Goal: Task Accomplishment & Management: Use online tool/utility

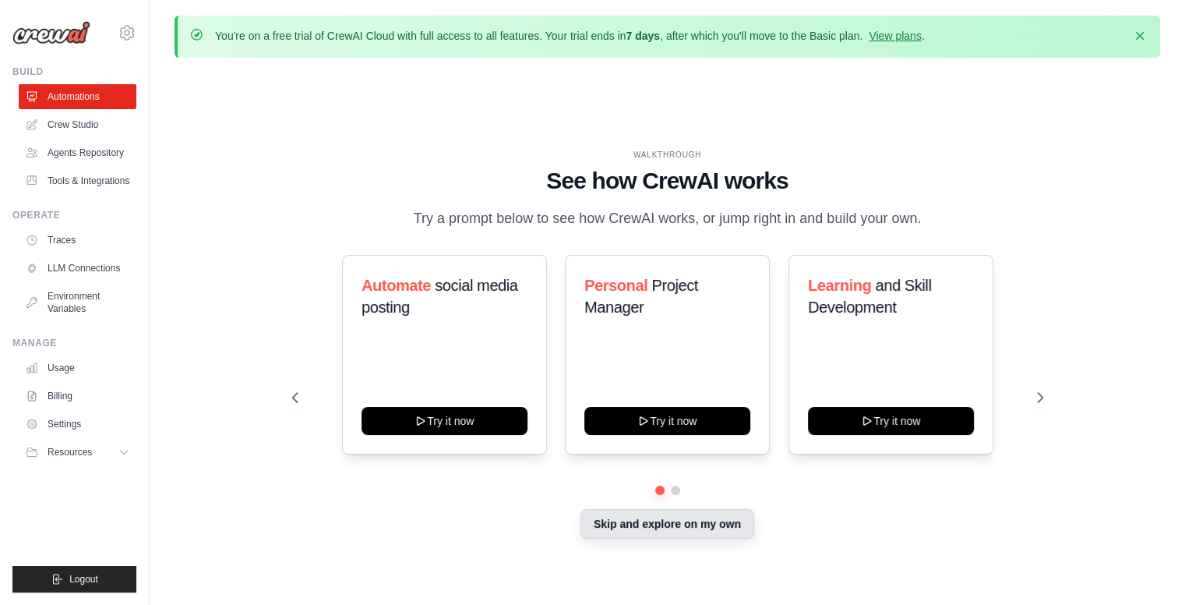
click at [655, 535] on button "Skip and explore on my own" at bounding box center [668, 524] width 174 height 30
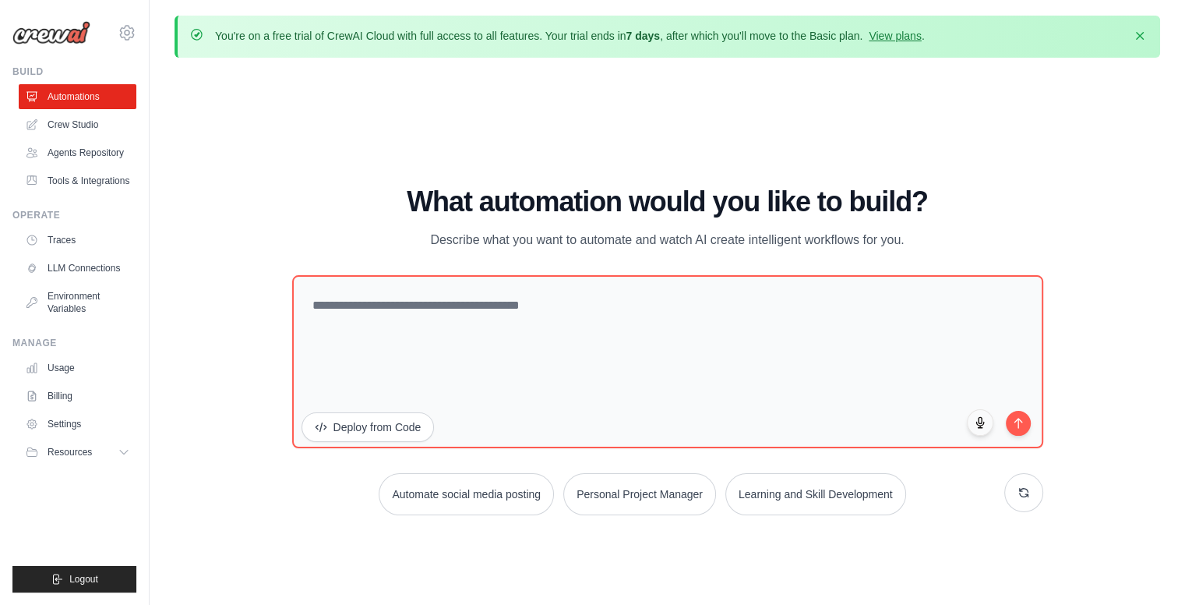
scroll to position [53, 0]
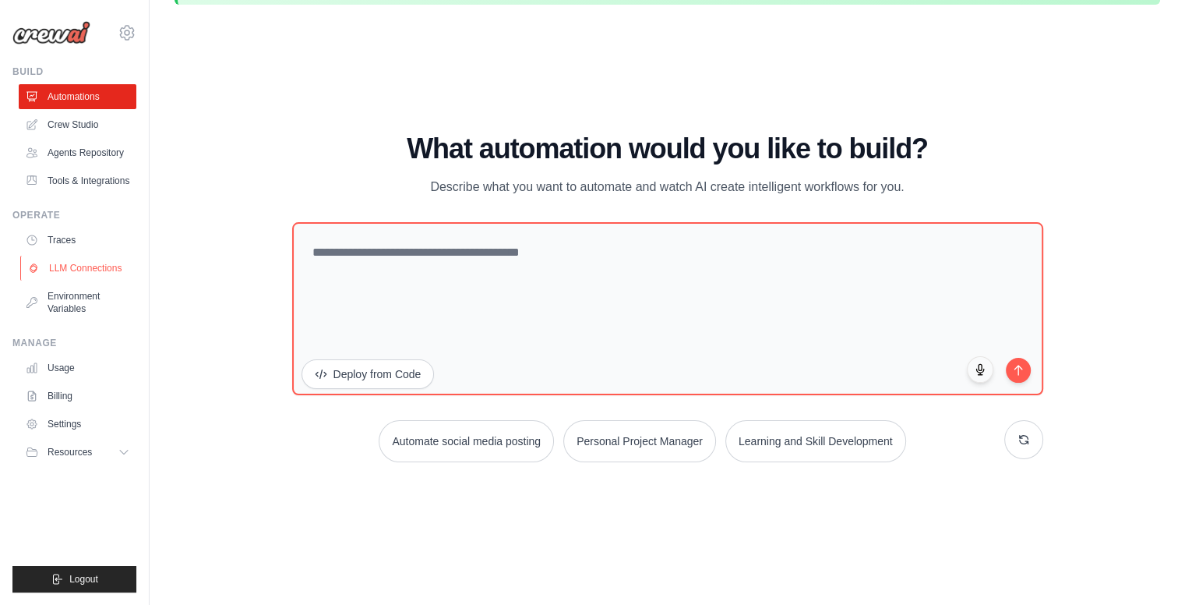
click at [90, 281] on link "LLM Connections" at bounding box center [79, 268] width 118 height 25
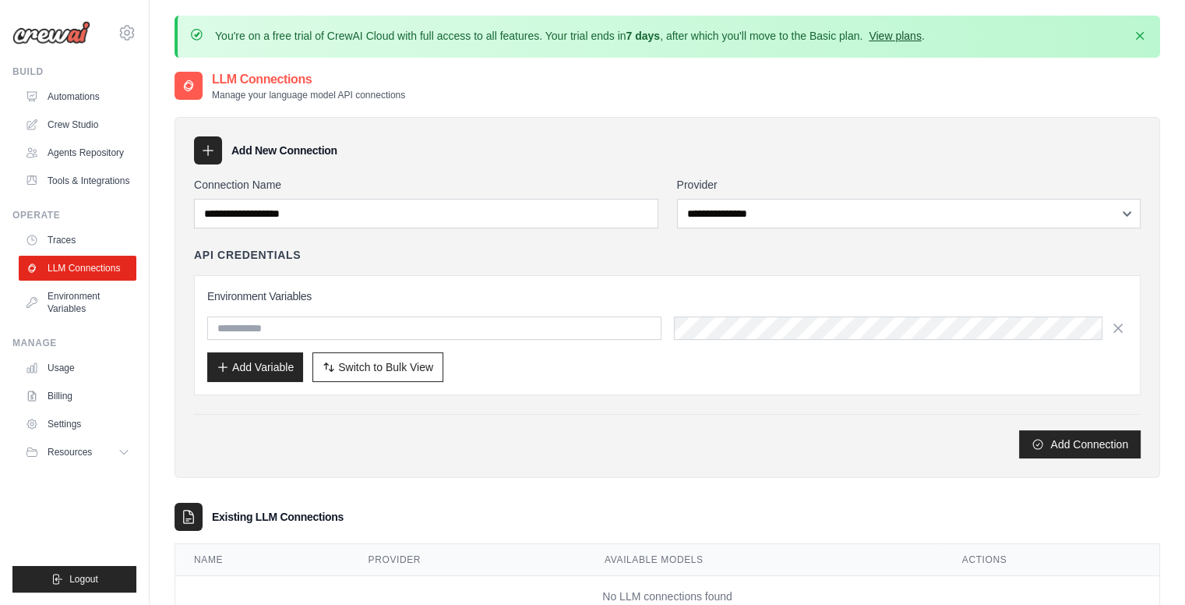
click at [921, 38] on link "View plans" at bounding box center [895, 36] width 52 height 12
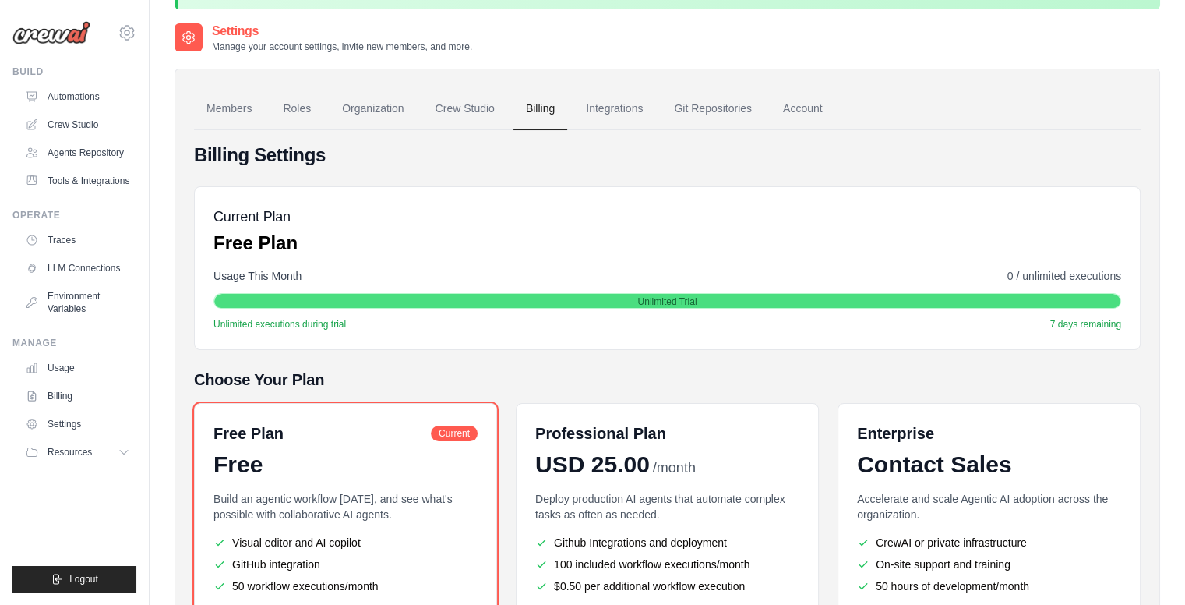
scroll to position [48, 0]
click at [496, 104] on link "Crew Studio" at bounding box center [465, 110] width 84 height 42
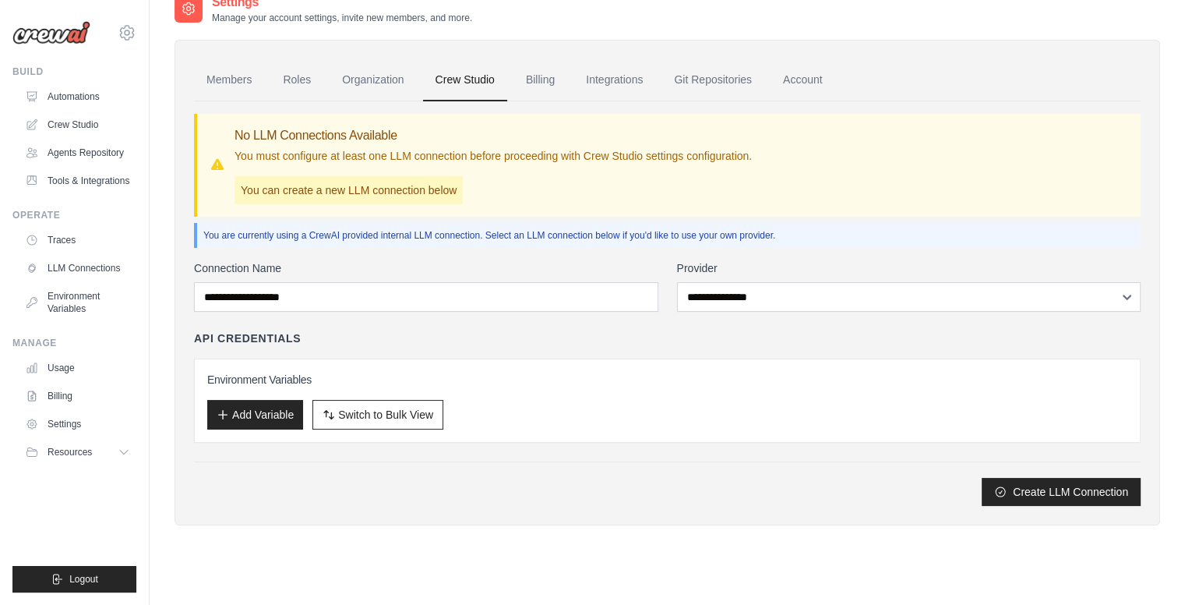
scroll to position [84, 0]
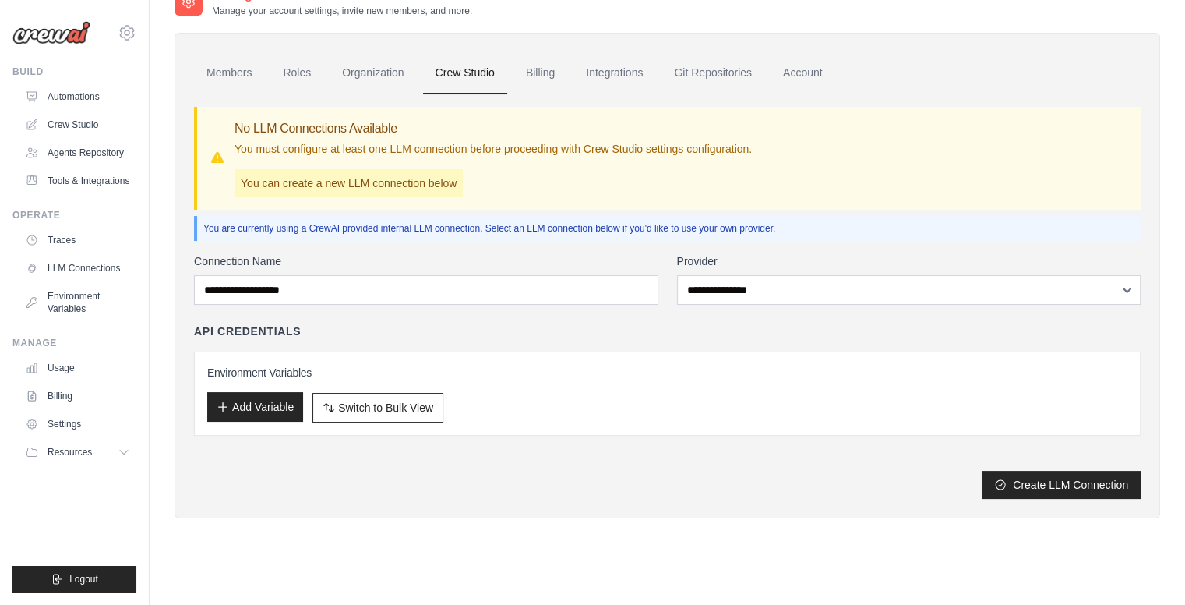
click at [291, 416] on button "Add Variable" at bounding box center [255, 407] width 96 height 30
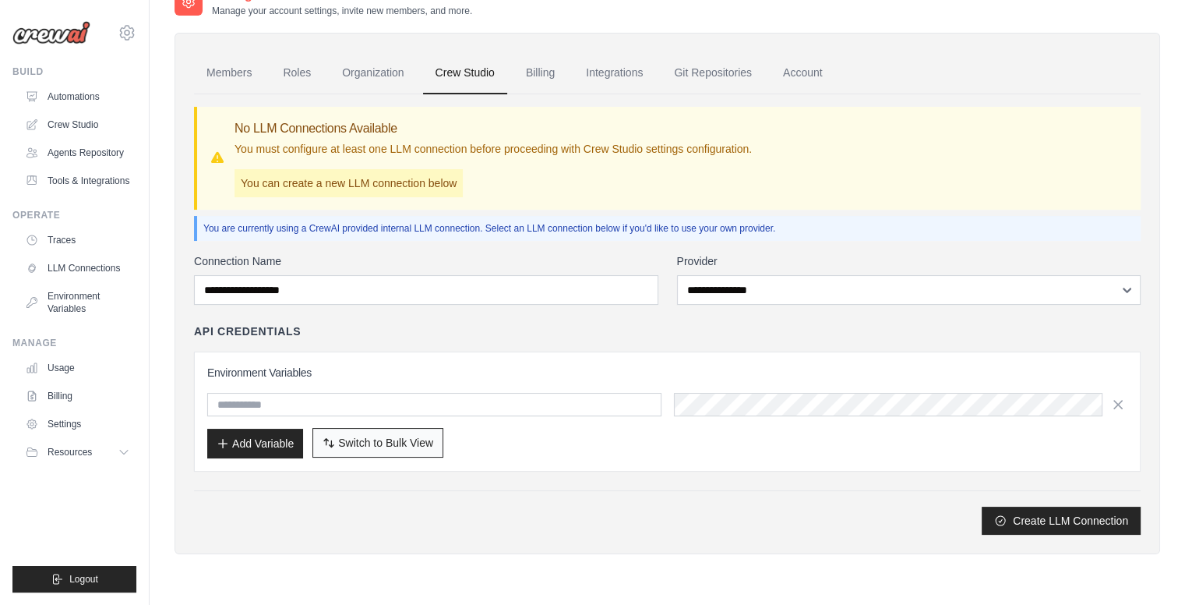
click at [369, 437] on span "Switch to Bulk View" at bounding box center [385, 443] width 95 height 16
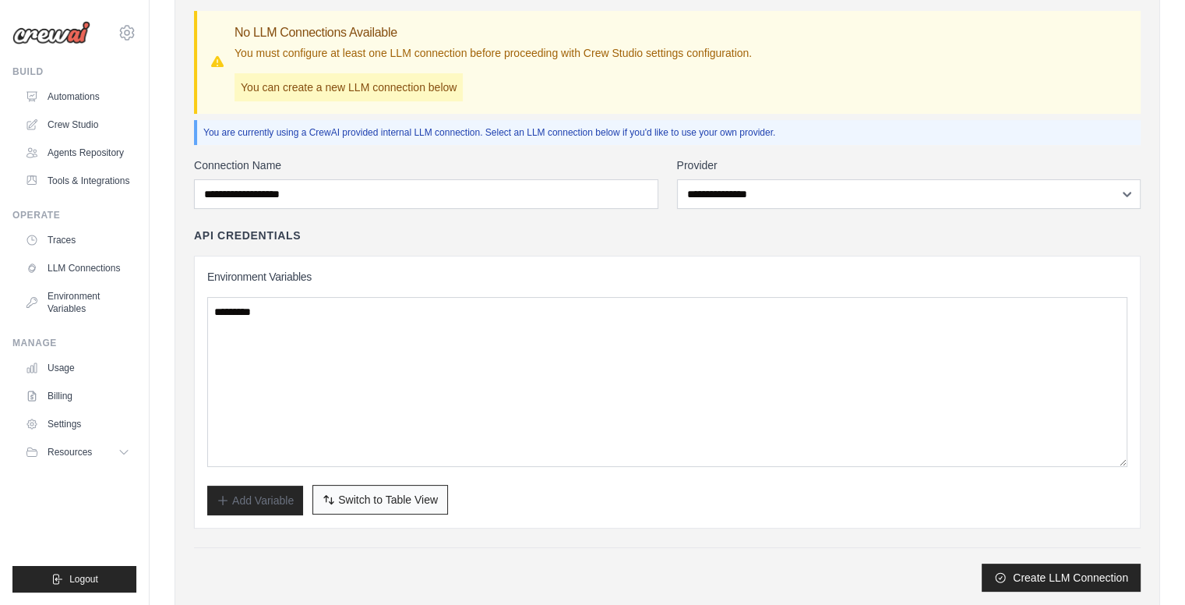
scroll to position [181, 0]
click at [350, 491] on span "Switch to Table View" at bounding box center [388, 499] width 100 height 16
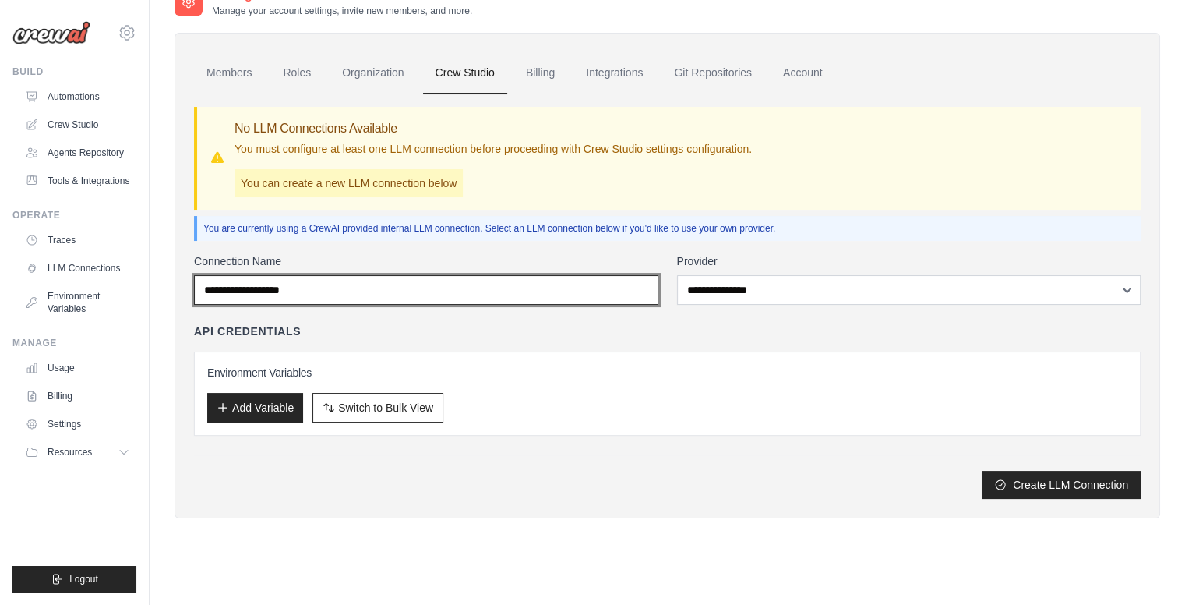
click at [408, 294] on input "Connection Name" at bounding box center [426, 290] width 464 height 30
type input "**********"
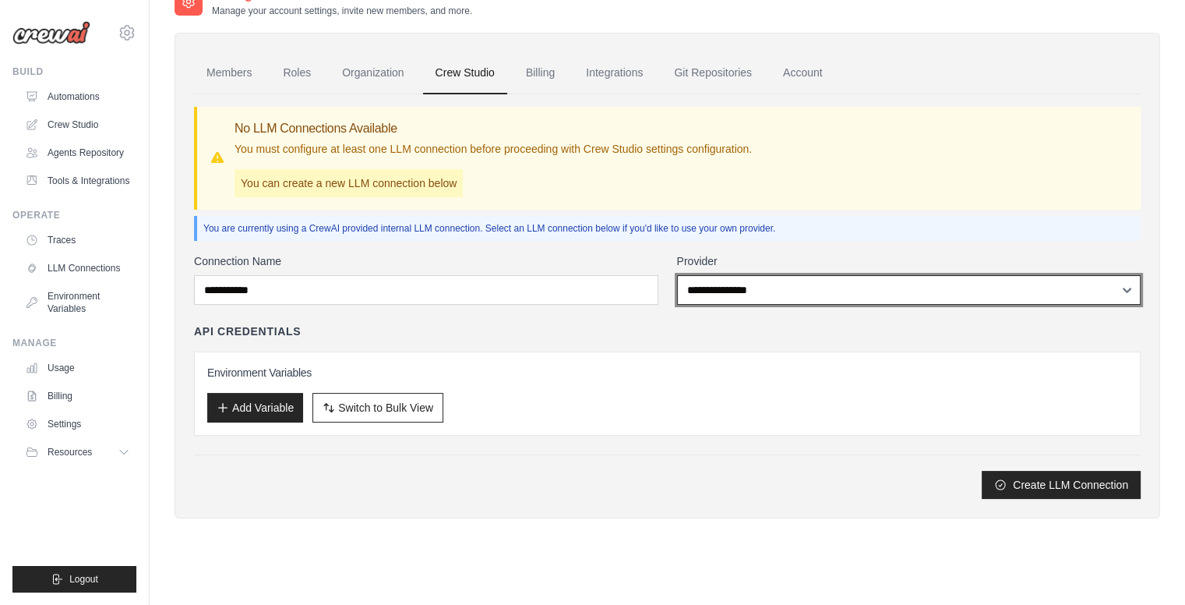
click at [838, 292] on select "**********" at bounding box center [909, 290] width 464 height 30
select select "*********"
click at [677, 275] on select "**********" at bounding box center [909, 290] width 464 height 30
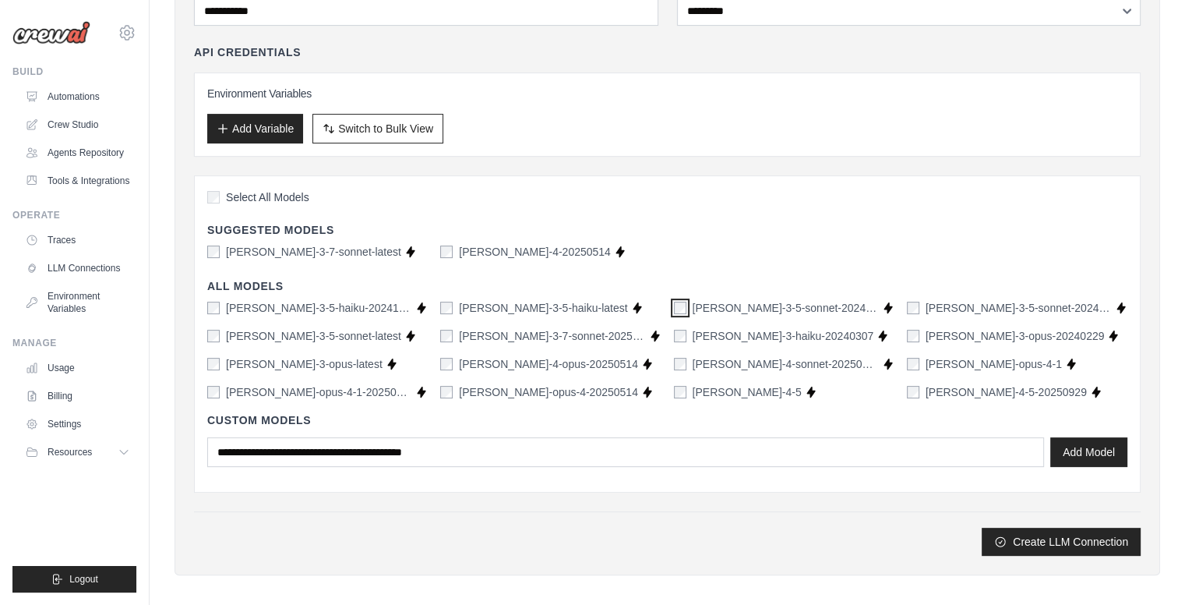
scroll to position [371, 0]
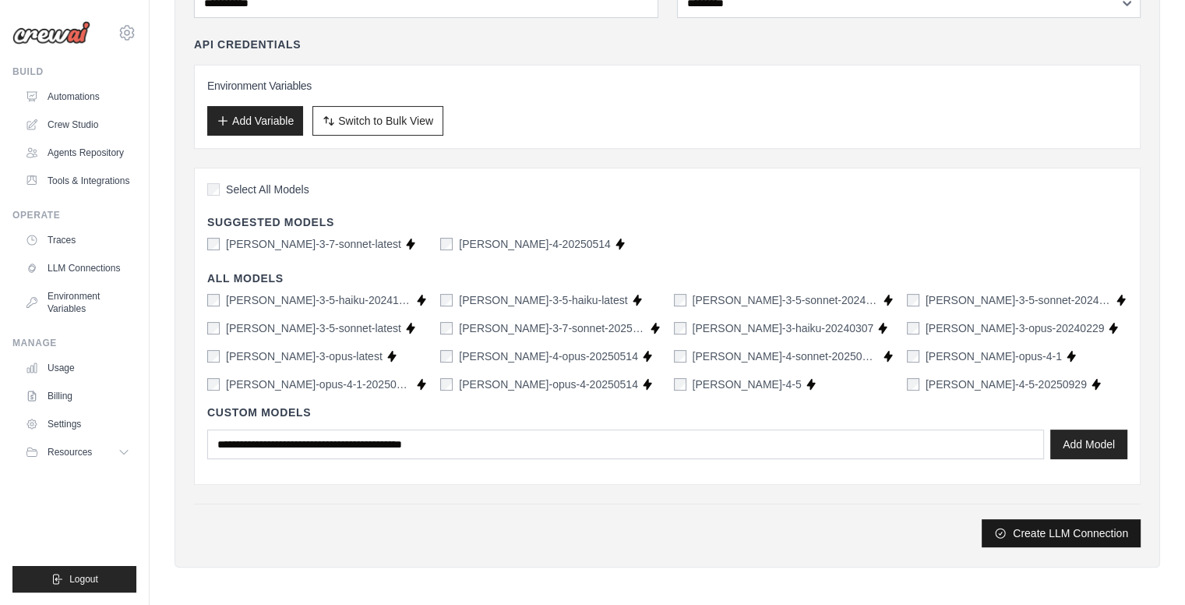
click at [1025, 525] on button "Create LLM Connection" at bounding box center [1061, 533] width 159 height 28
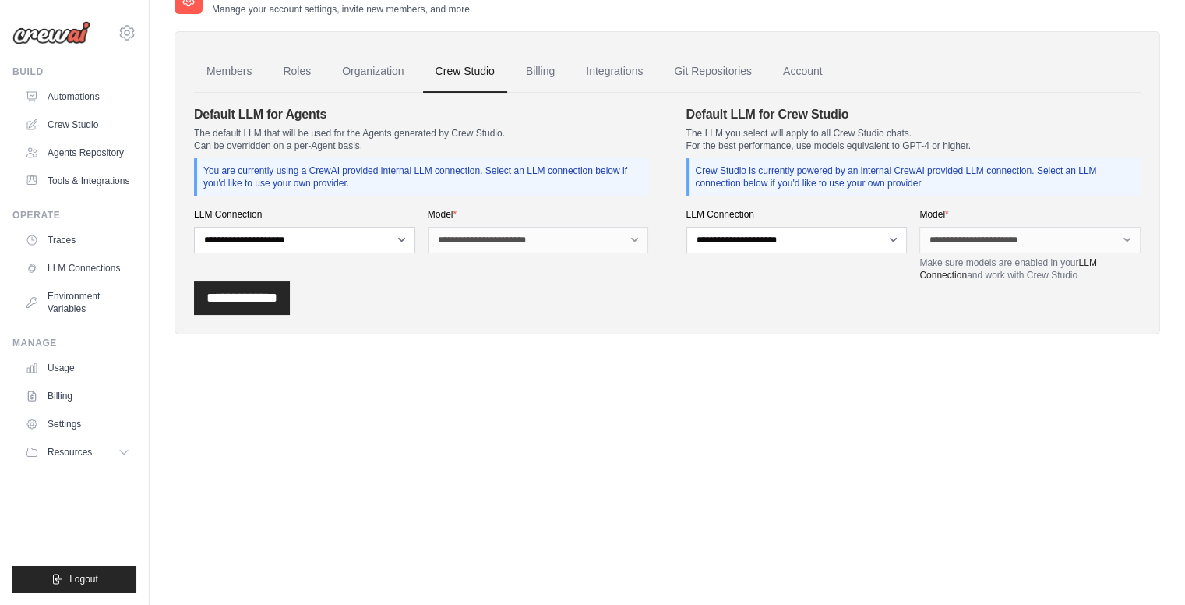
scroll to position [0, 0]
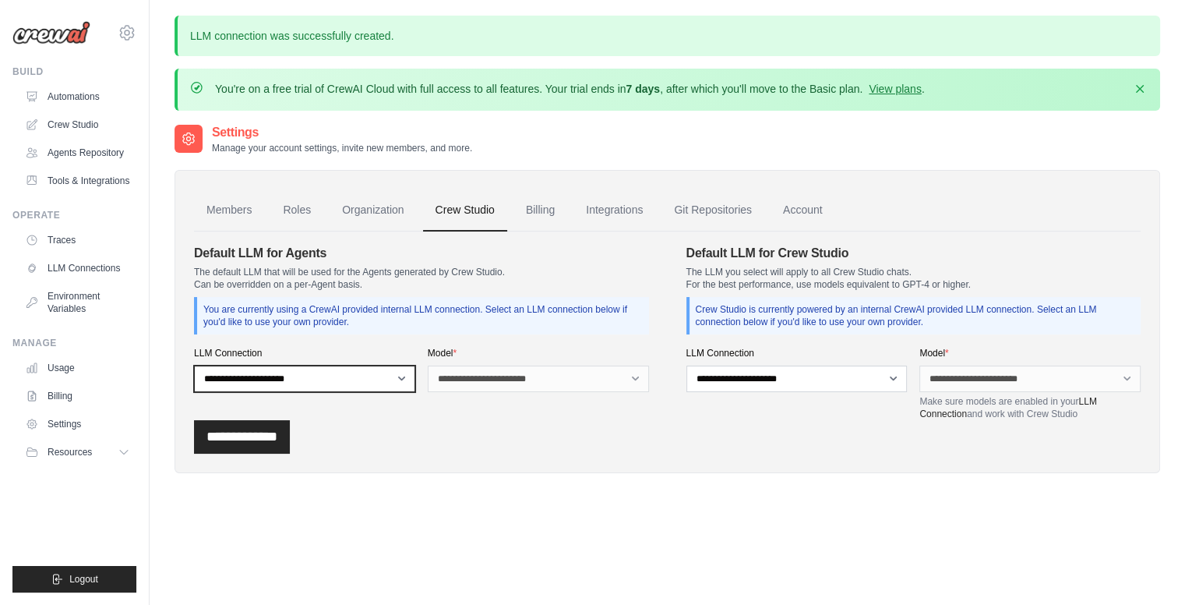
click at [349, 381] on select "**********" at bounding box center [304, 378] width 221 height 26
select select "******"
click at [194, 365] on select "**********" at bounding box center [304, 378] width 221 height 26
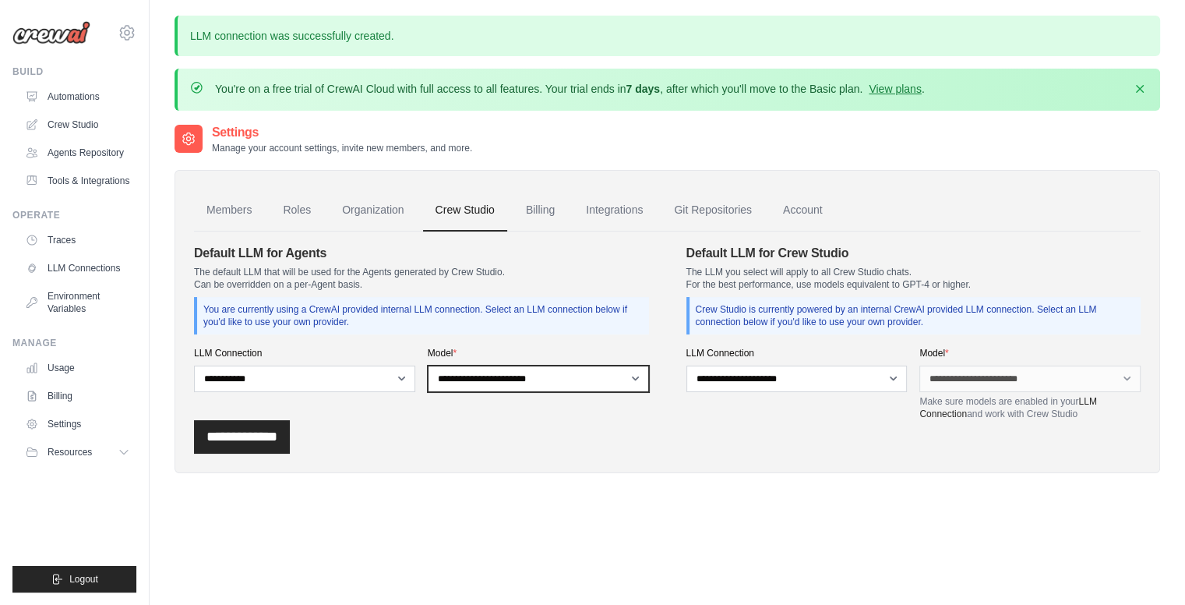
click at [559, 382] on select "**********" at bounding box center [538, 378] width 221 height 26
select select "**********"
click at [428, 365] on select "**********" at bounding box center [538, 378] width 221 height 26
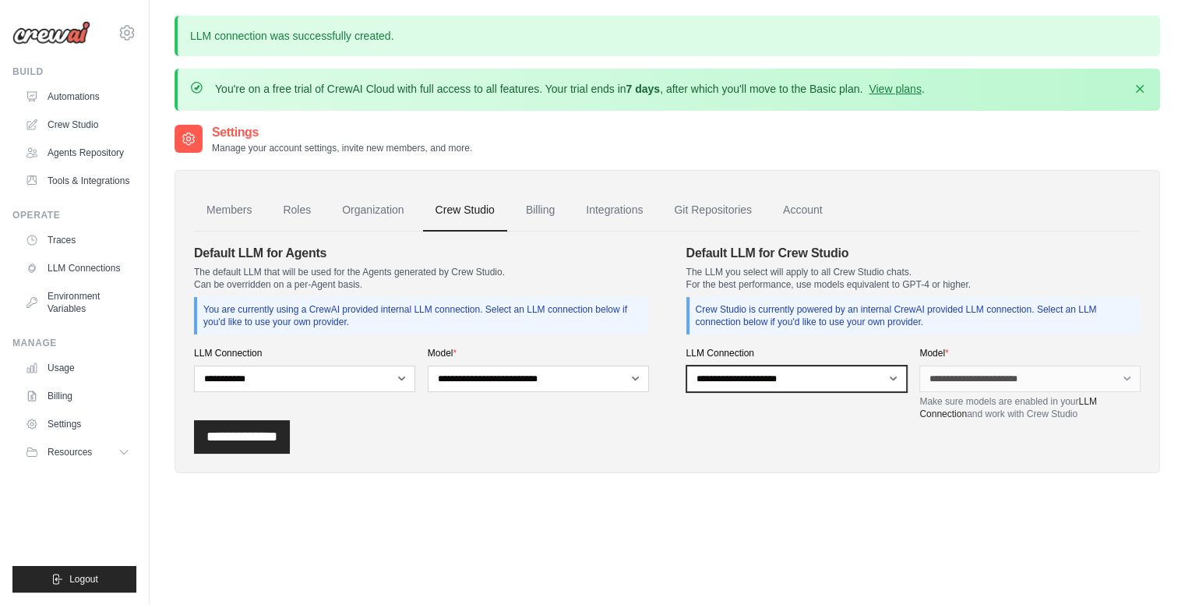
click at [765, 375] on select "**********" at bounding box center [797, 378] width 221 height 26
select select "******"
click at [687, 365] on select "**********" at bounding box center [797, 378] width 221 height 26
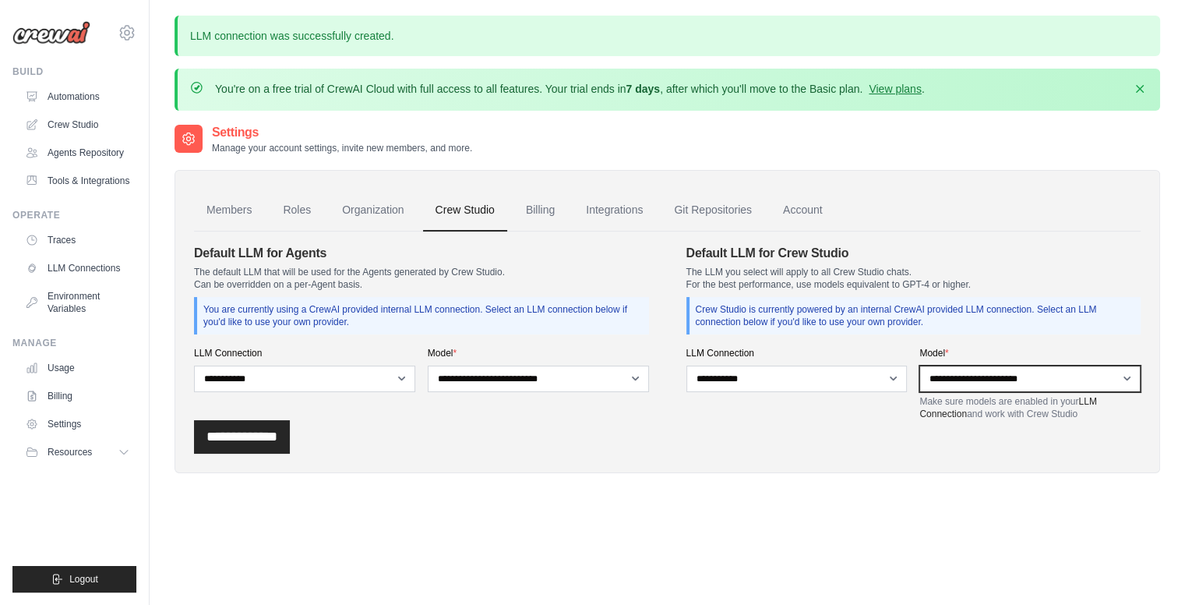
click at [992, 365] on select "**********" at bounding box center [1030, 378] width 221 height 26
select select "**********"
click at [920, 365] on select "**********" at bounding box center [1030, 378] width 221 height 26
click at [275, 454] on div "Members Roles Organization Crew Studio Billing Integrations Git Repositories Ac…" at bounding box center [668, 321] width 986 height 303
click at [290, 432] on input "**********" at bounding box center [242, 437] width 96 height 34
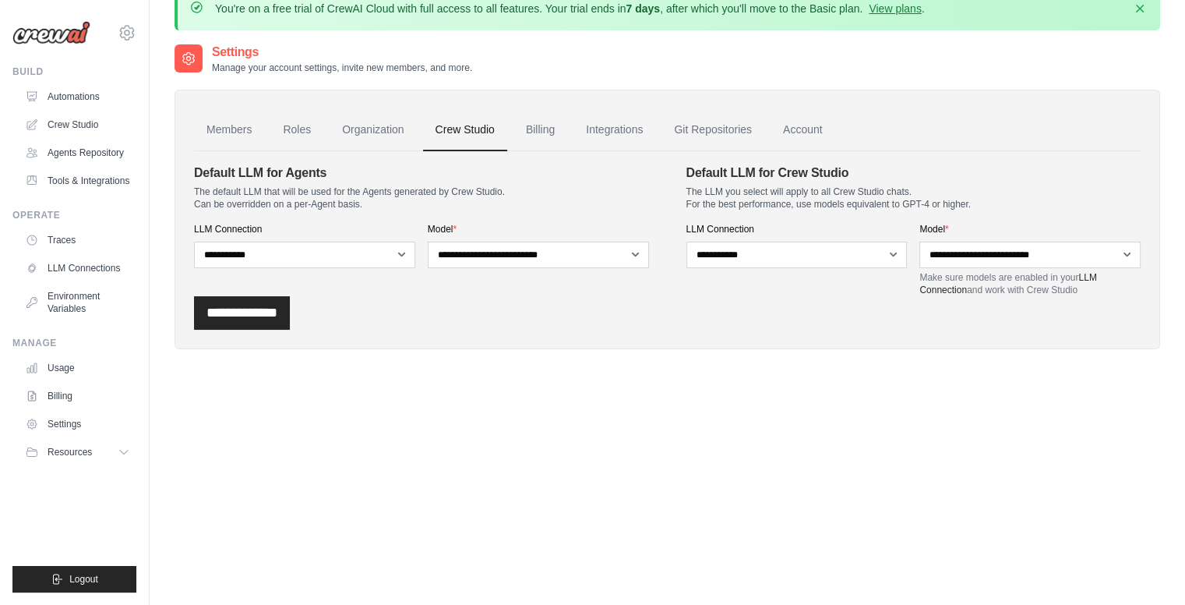
scroll to position [81, 0]
click at [630, 118] on link "Integrations" at bounding box center [615, 129] width 82 height 42
click at [608, 127] on link "Integrations" at bounding box center [615, 129] width 82 height 42
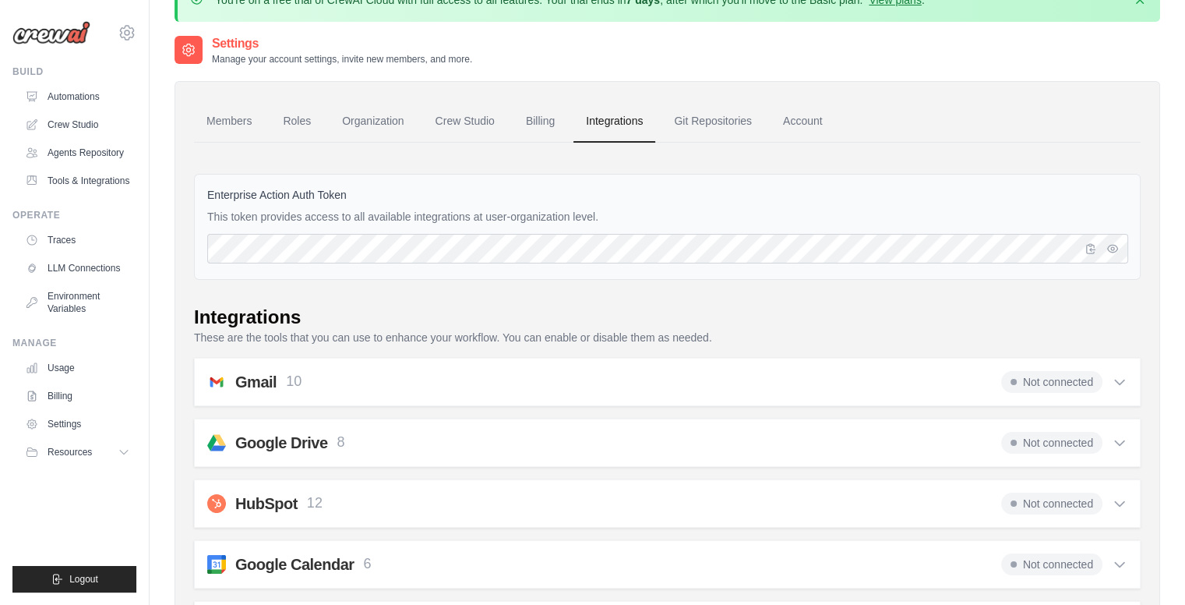
scroll to position [37, 0]
click at [1116, 252] on button "button" at bounding box center [1113, 247] width 19 height 19
click at [1087, 247] on icon "button" at bounding box center [1091, 247] width 12 height 12
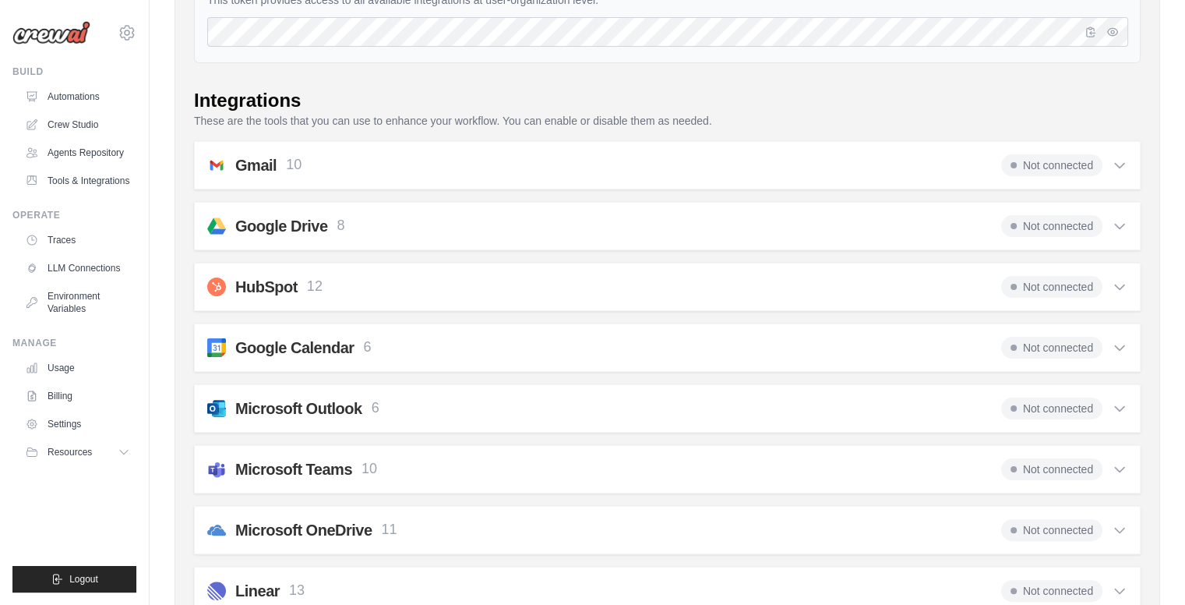
scroll to position [252, 0]
click at [1072, 458] on span "Not connected" at bounding box center [1051, 469] width 101 height 22
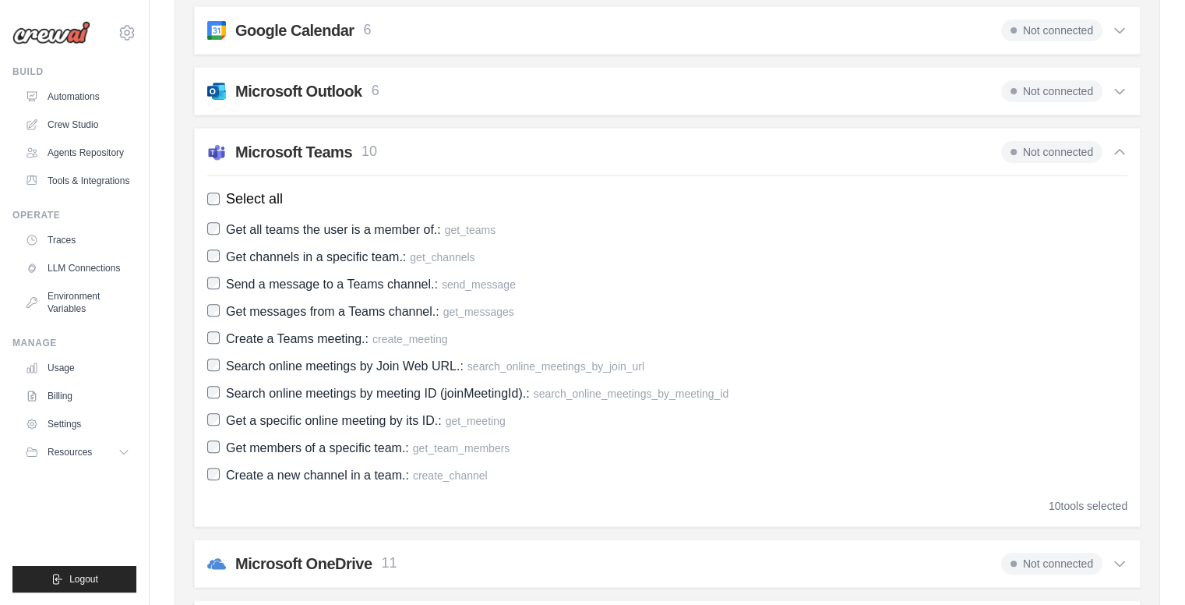
scroll to position [499, 0]
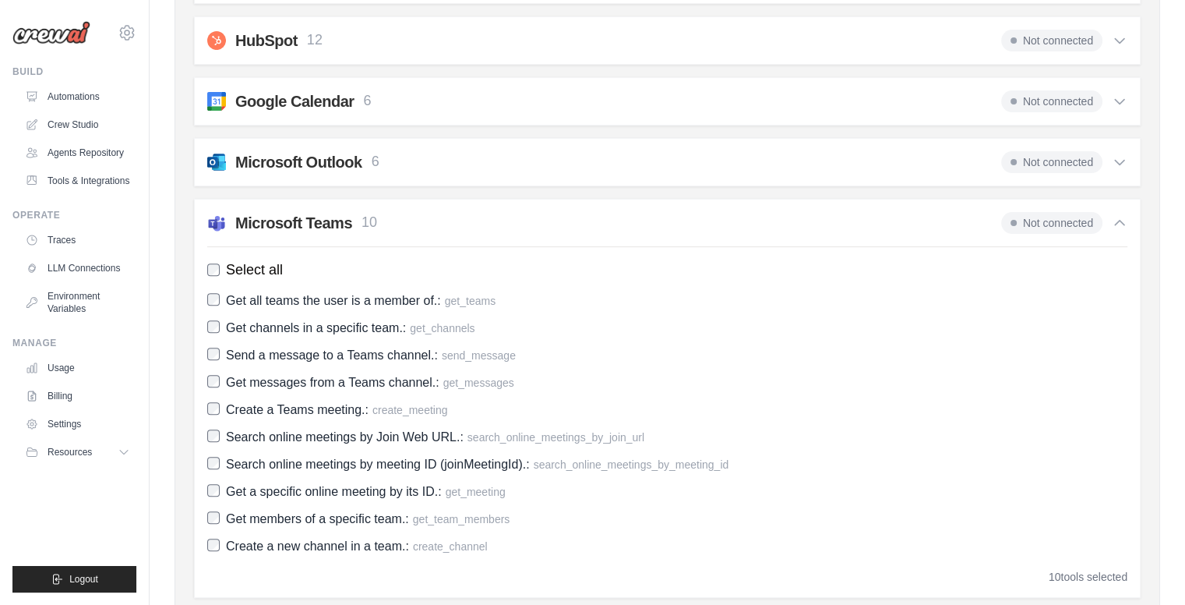
click at [1015, 219] on span "Not connected" at bounding box center [1051, 223] width 101 height 22
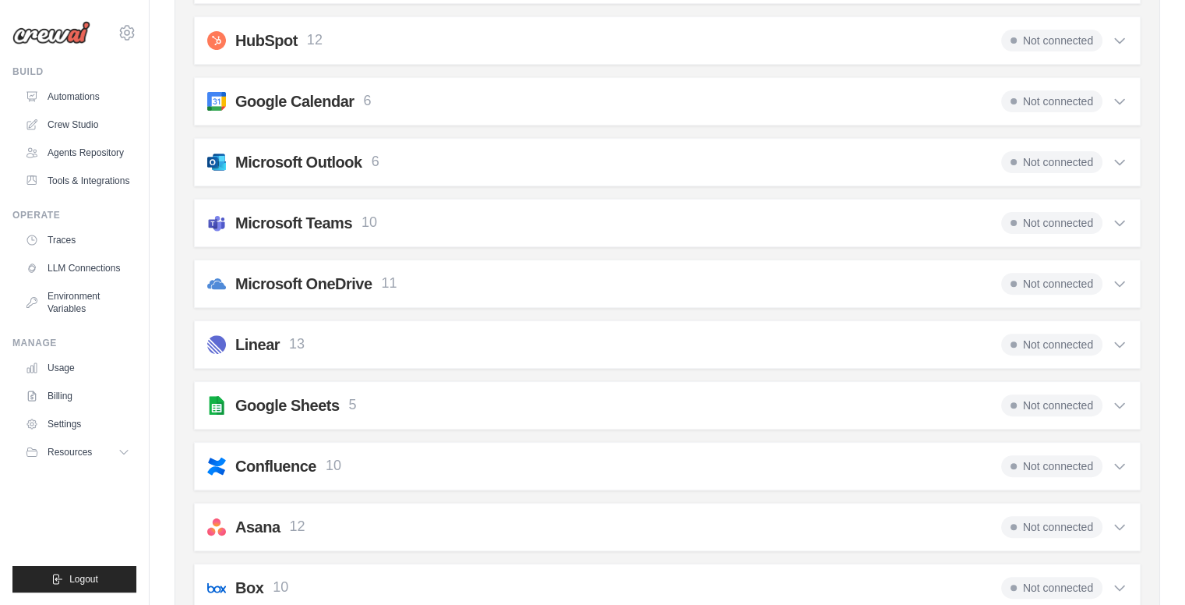
click at [1015, 219] on span "Not connected" at bounding box center [1051, 223] width 101 height 22
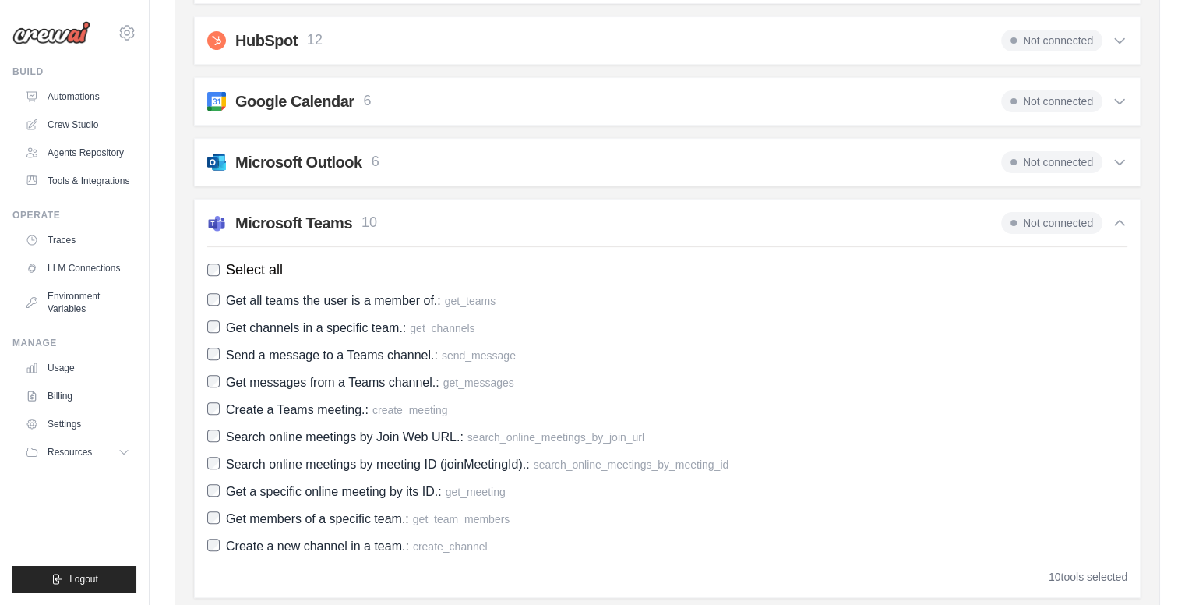
click at [1015, 219] on span "Not connected" at bounding box center [1051, 223] width 101 height 22
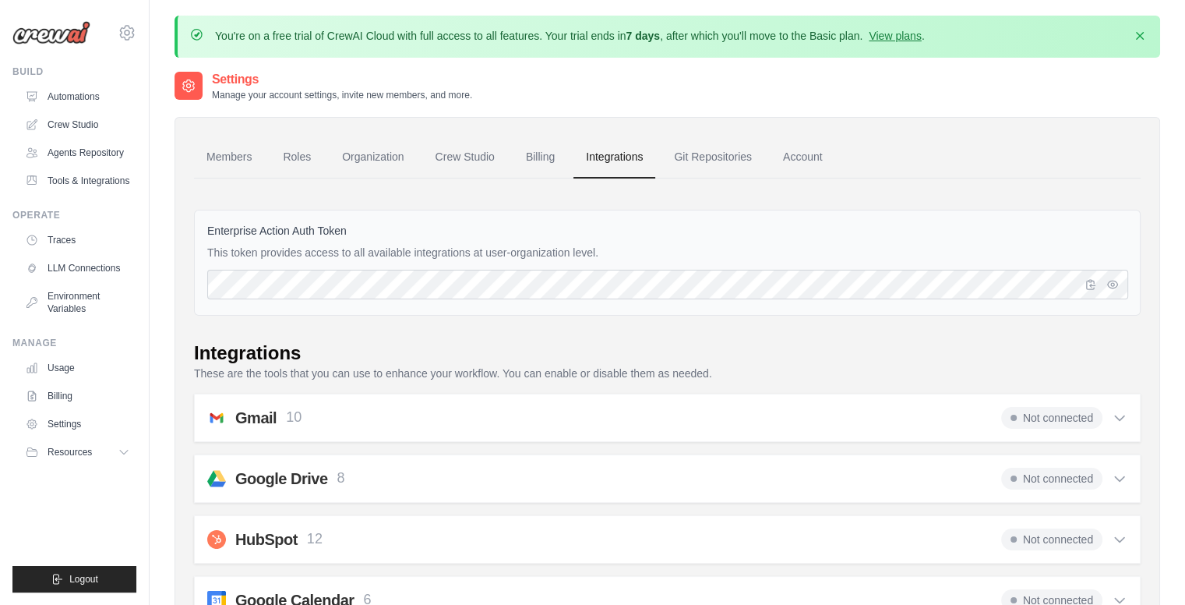
scroll to position [0, 0]
click at [101, 99] on link "Automations" at bounding box center [79, 96] width 118 height 25
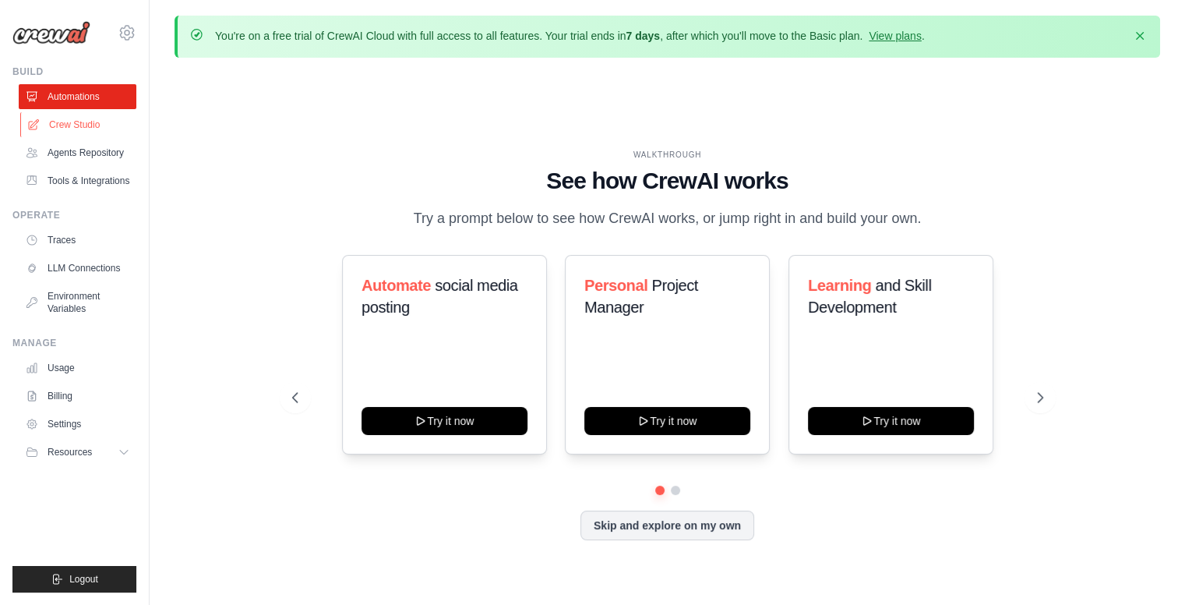
click at [81, 122] on link "Crew Studio" at bounding box center [79, 124] width 118 height 25
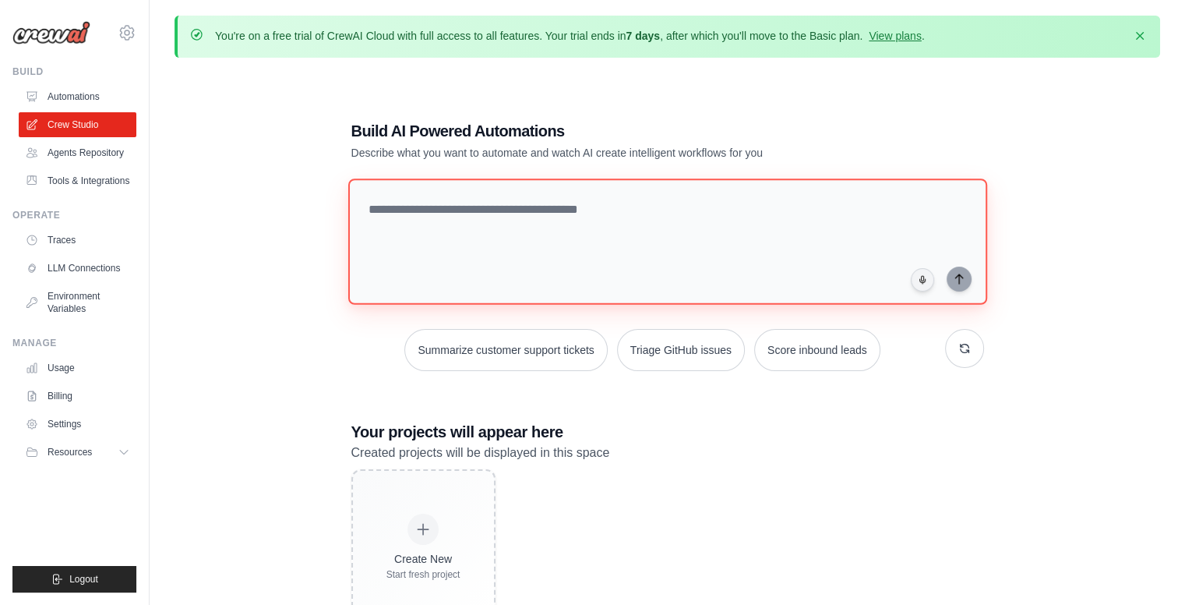
click at [436, 185] on textarea at bounding box center [667, 241] width 639 height 126
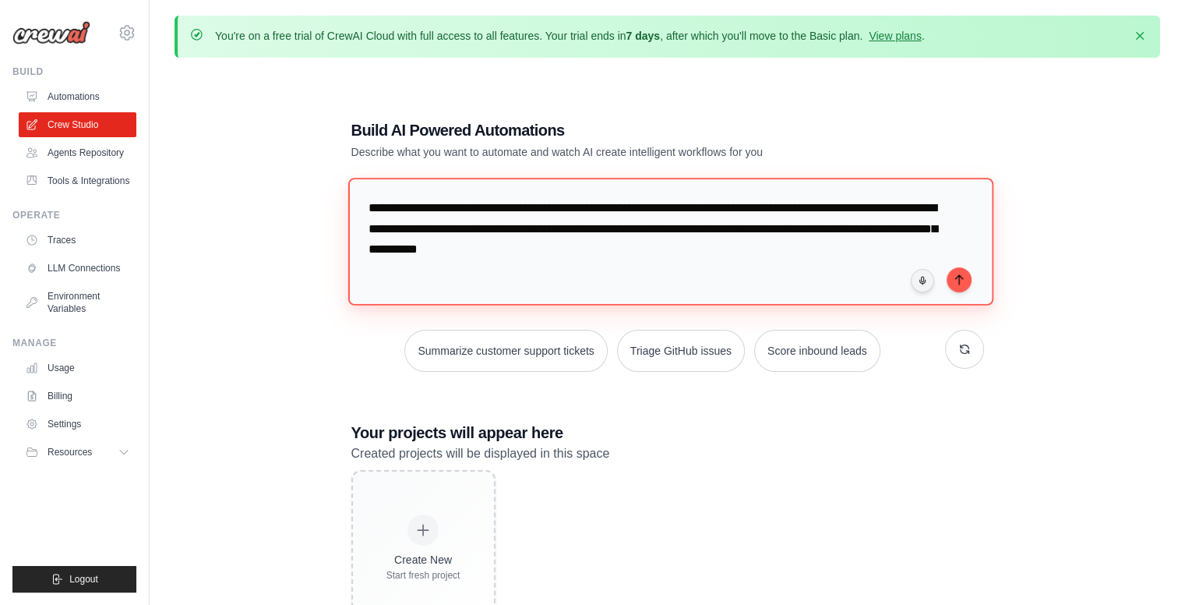
type textarea "**********"
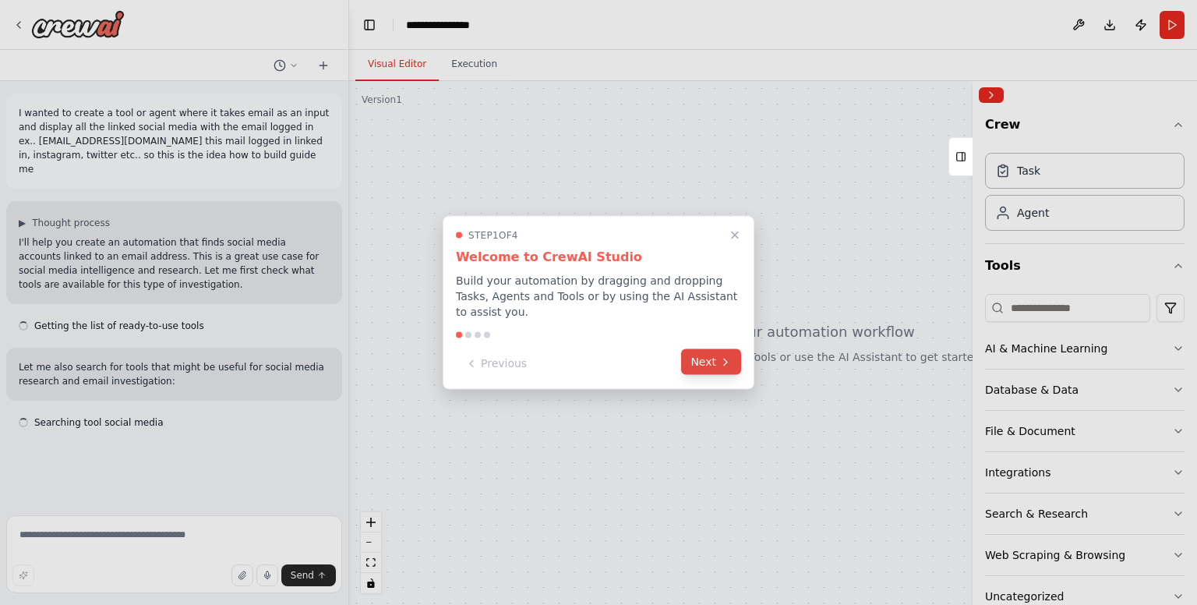
click at [718, 349] on button "Next" at bounding box center [711, 362] width 60 height 26
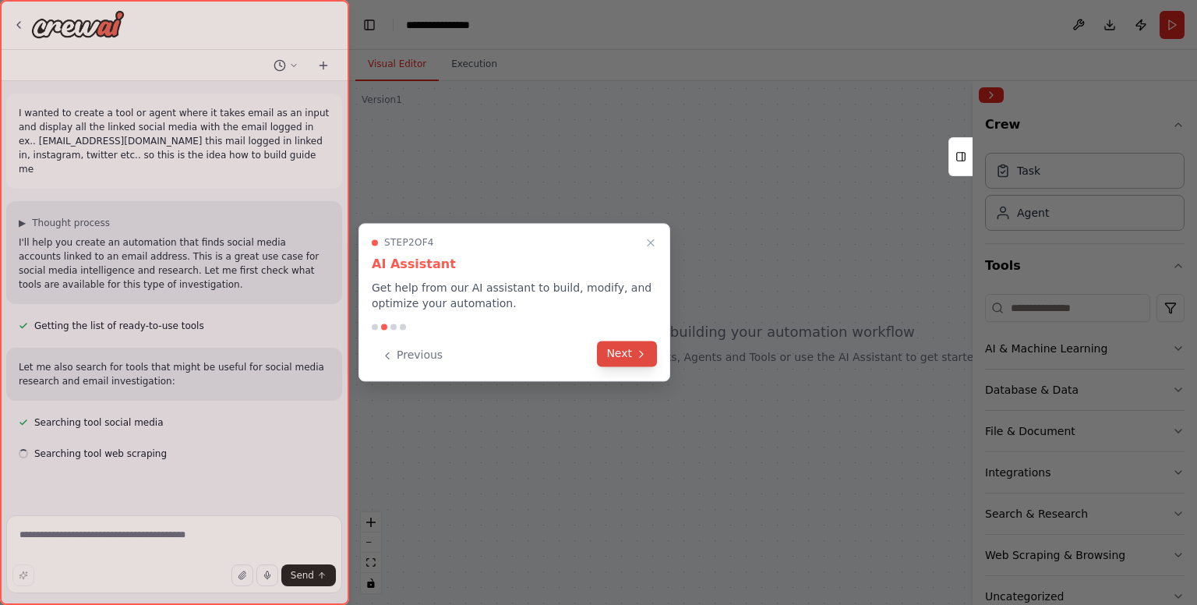
click at [613, 353] on button "Next" at bounding box center [627, 354] width 60 height 26
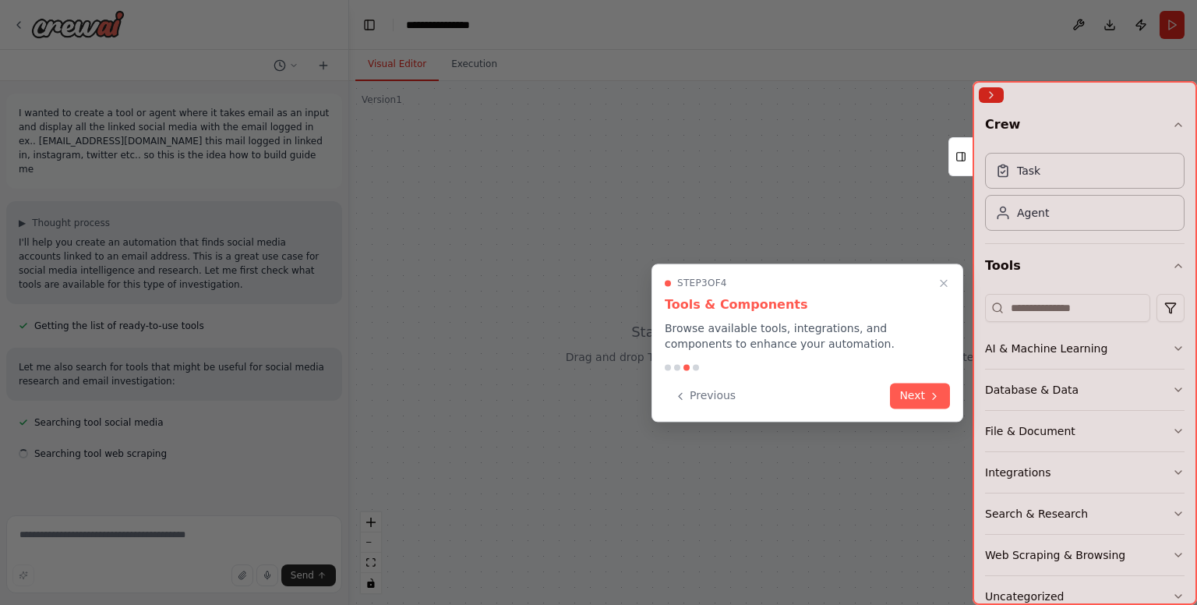
click at [613, 353] on div at bounding box center [598, 302] width 1197 height 605
click at [914, 391] on button "Next" at bounding box center [920, 394] width 60 height 26
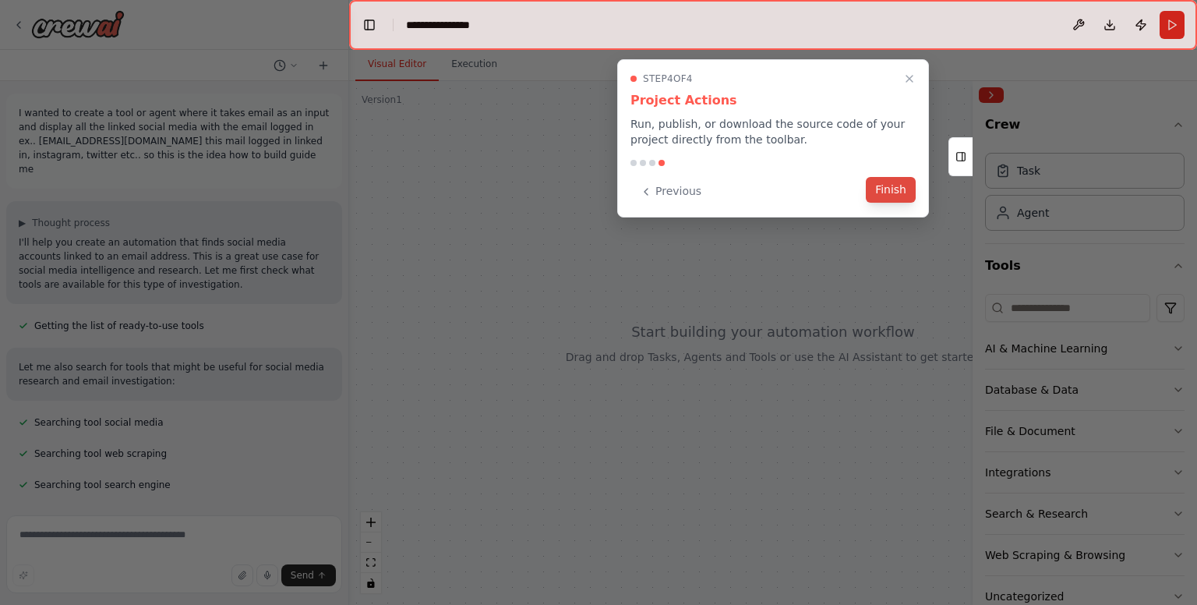
click at [874, 196] on button "Finish" at bounding box center [891, 190] width 50 height 26
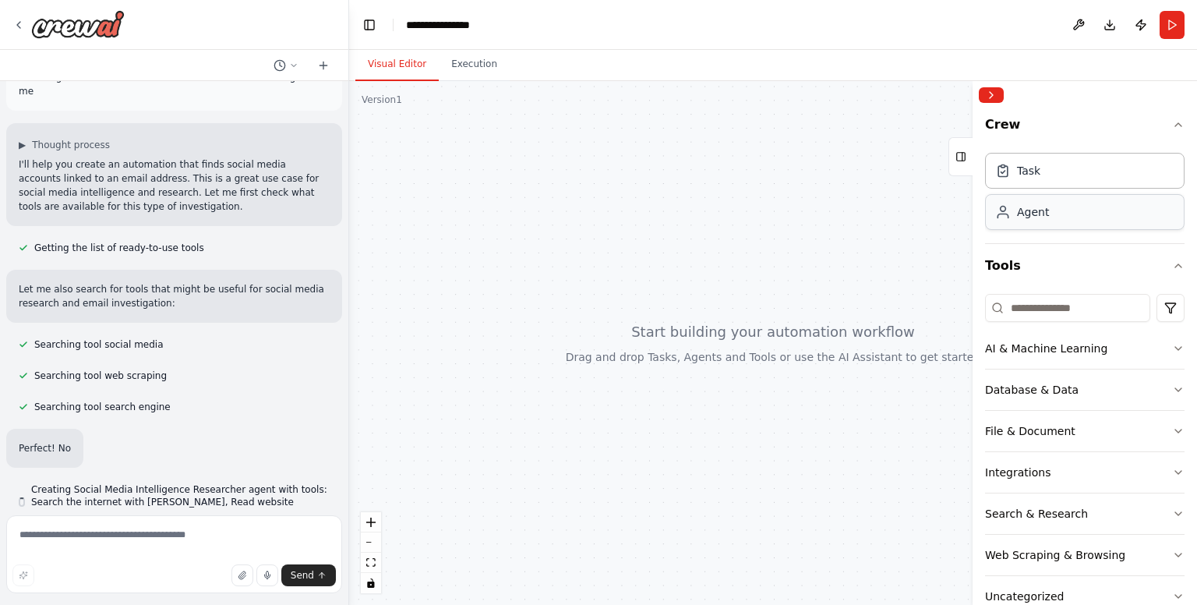
click at [1014, 217] on div "Agent" at bounding box center [1022, 212] width 54 height 16
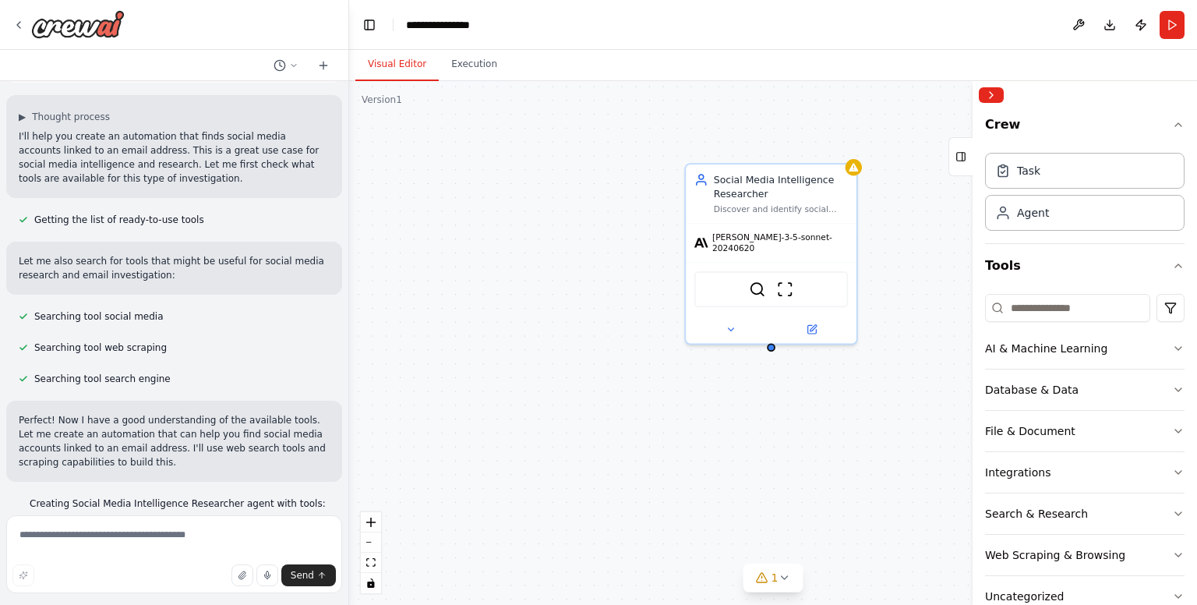
scroll to position [119, 0]
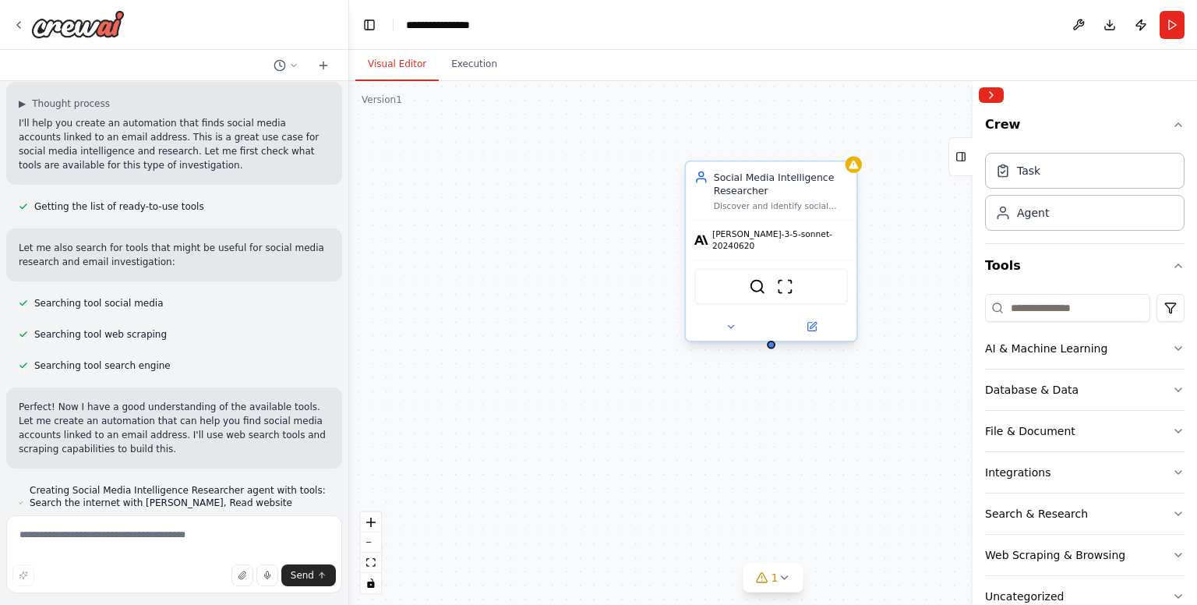
click at [804, 207] on div "Discover and identify social media accounts (LinkedIn, Instagram, Twitter, Face…" at bounding box center [781, 205] width 134 height 11
click at [856, 175] on div "Social Media Intelligence Researcher Discover and identify social media account…" at bounding box center [771, 191] width 171 height 58
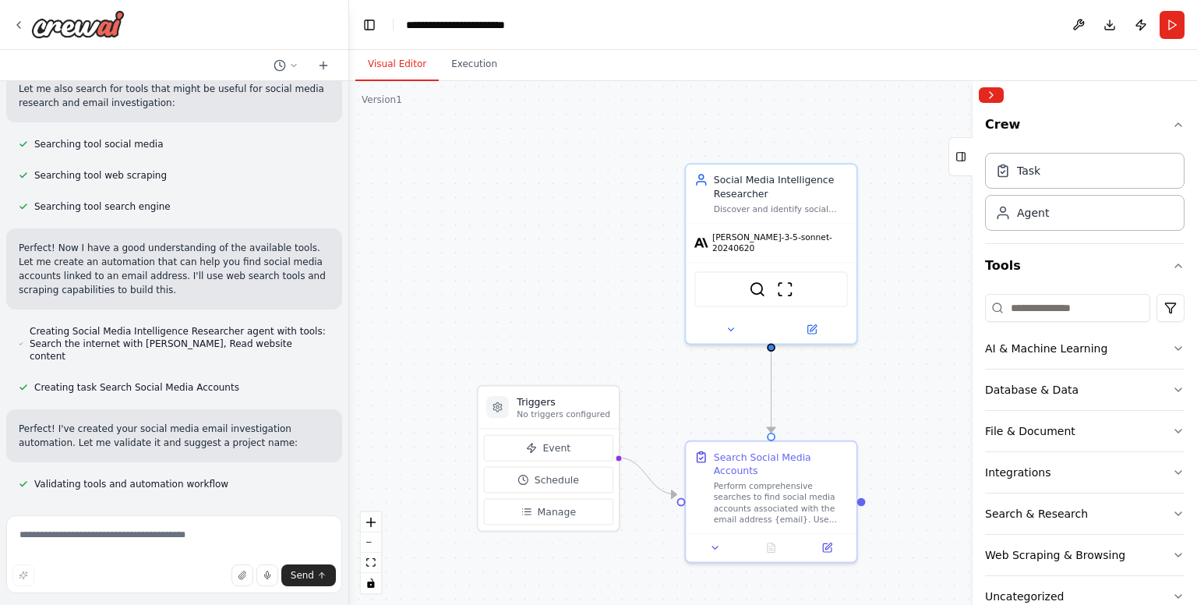
scroll to position [316, 0]
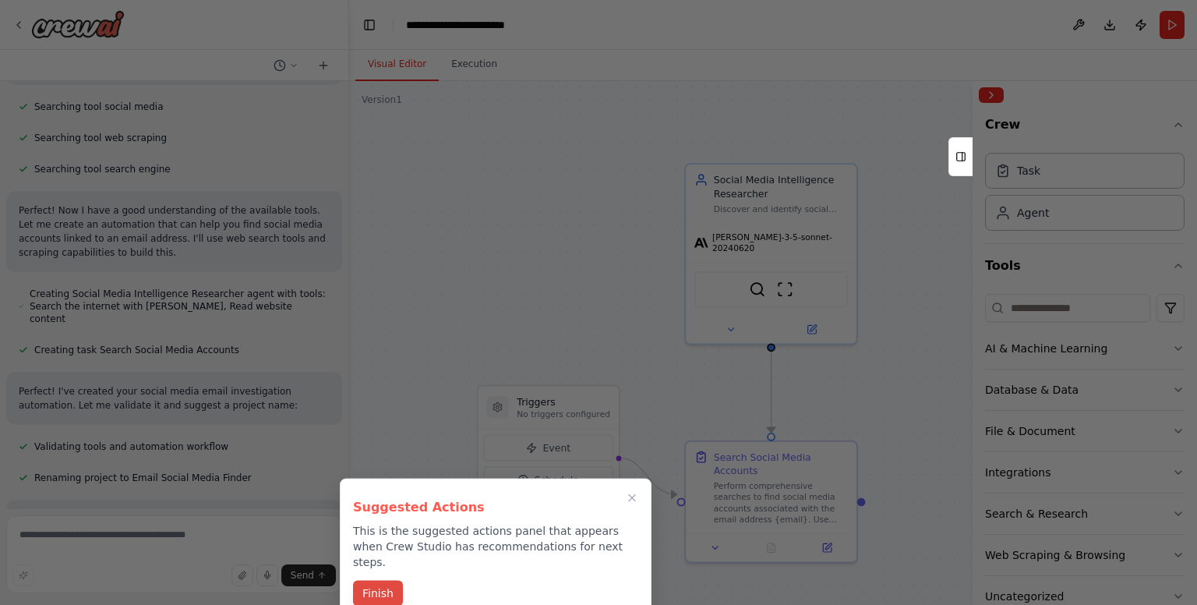
click at [394, 581] on button "Finish" at bounding box center [378, 594] width 50 height 26
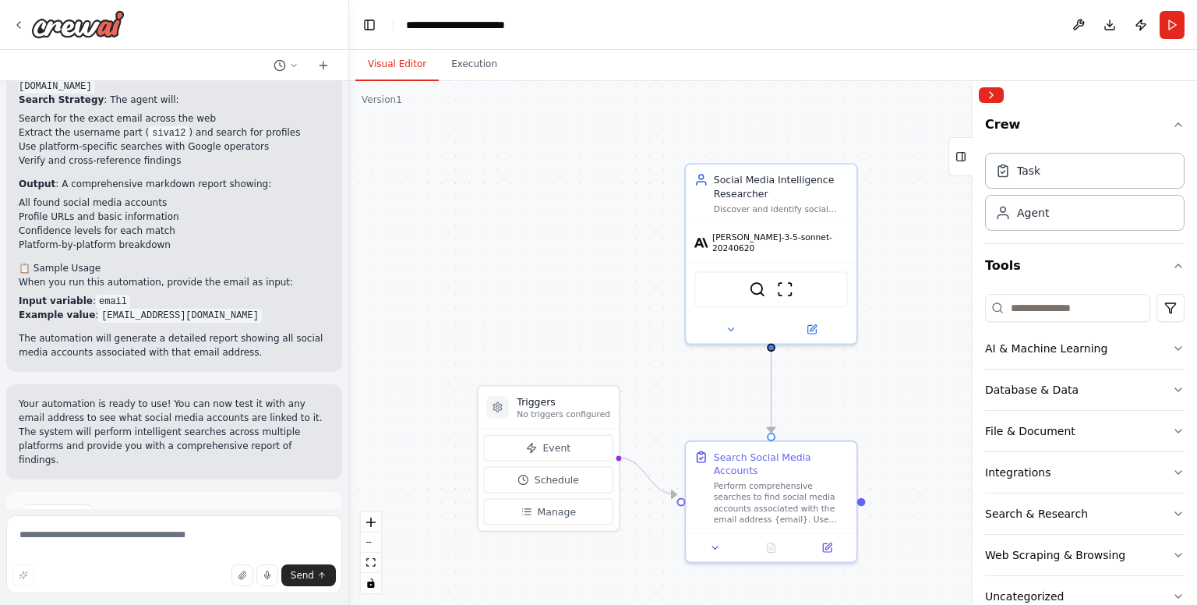
scroll to position [1045, 0]
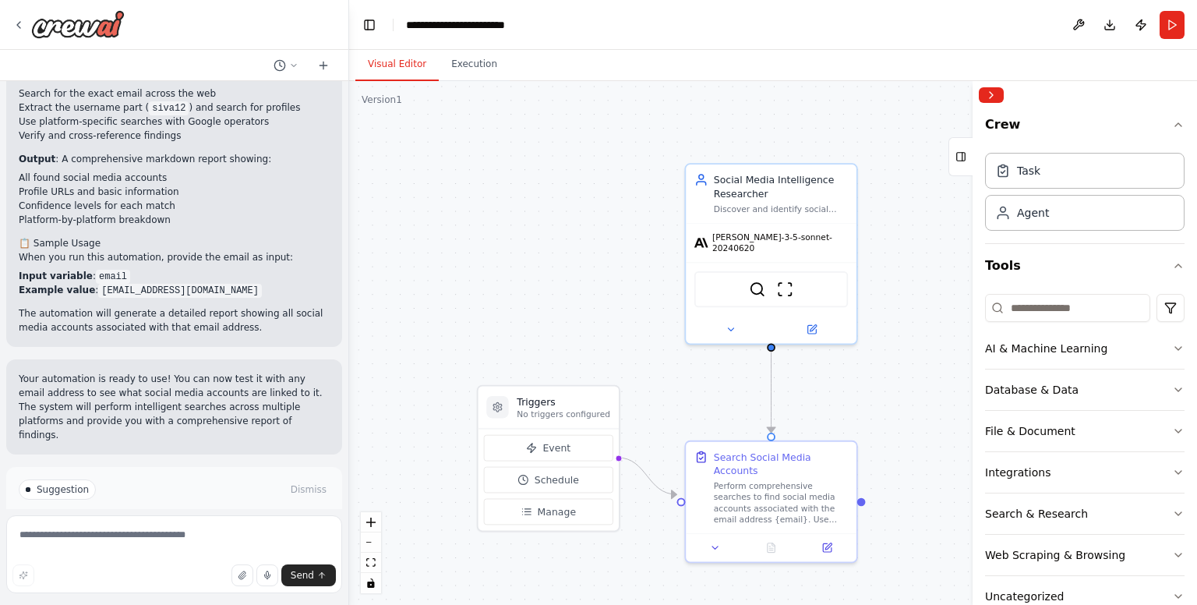
click at [162, 509] on p "I have some suggestions to help you move forward with your automation." at bounding box center [174, 521] width 311 height 25
click at [53, 483] on span "Suggestion" at bounding box center [63, 489] width 52 height 12
click at [165, 543] on button "Run Automation" at bounding box center [174, 555] width 311 height 25
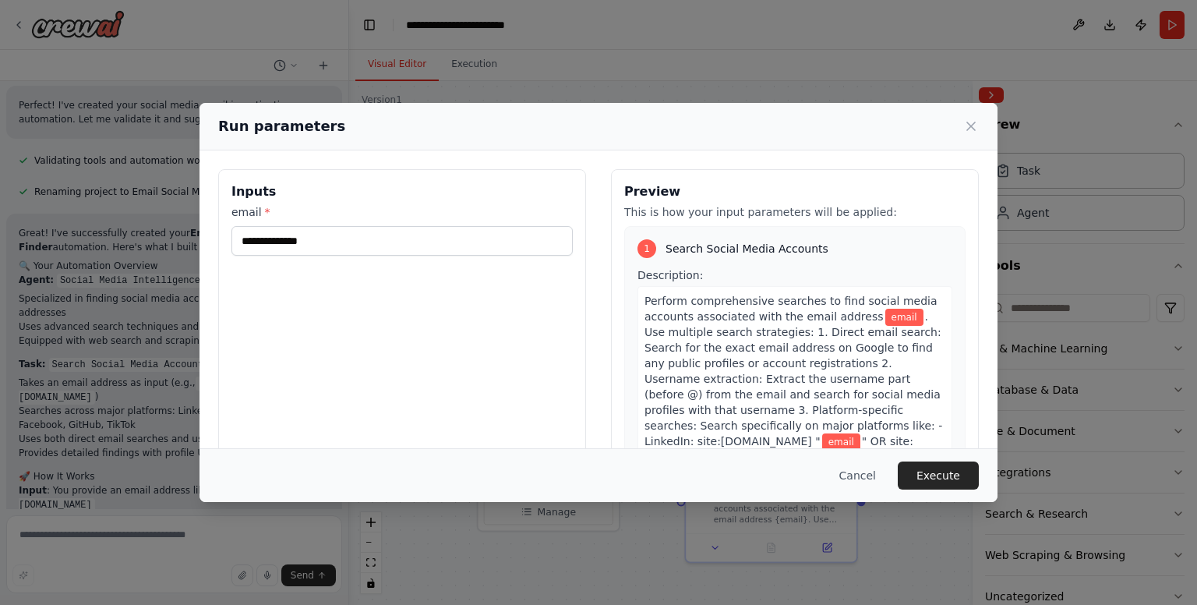
scroll to position [553, 0]
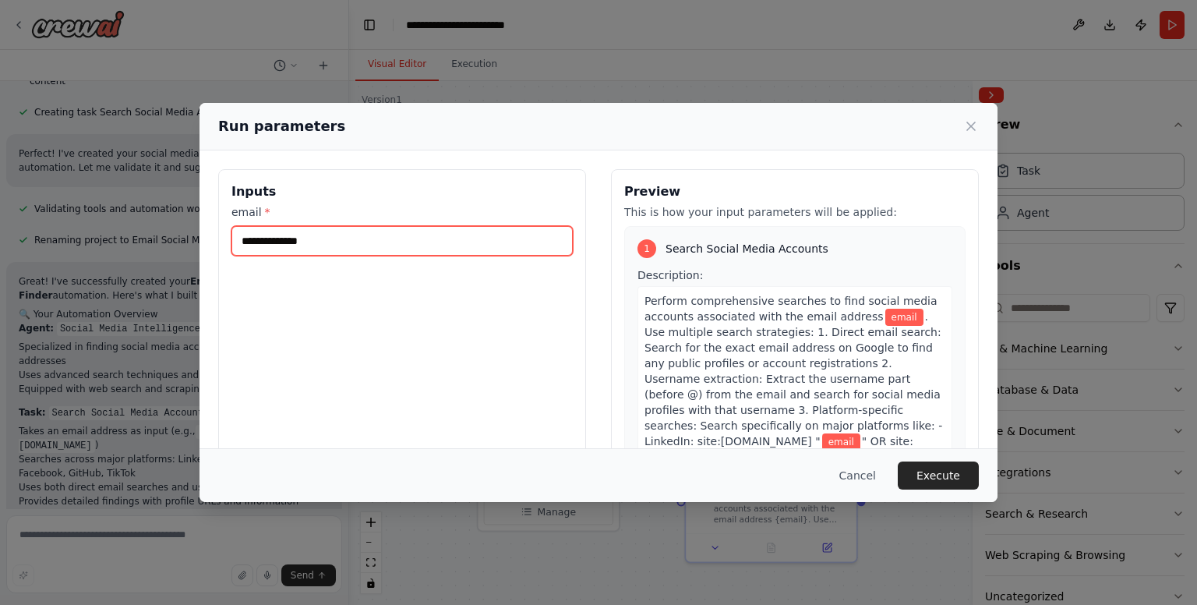
click at [330, 246] on input "email *" at bounding box center [401, 241] width 341 height 30
type input "**********"
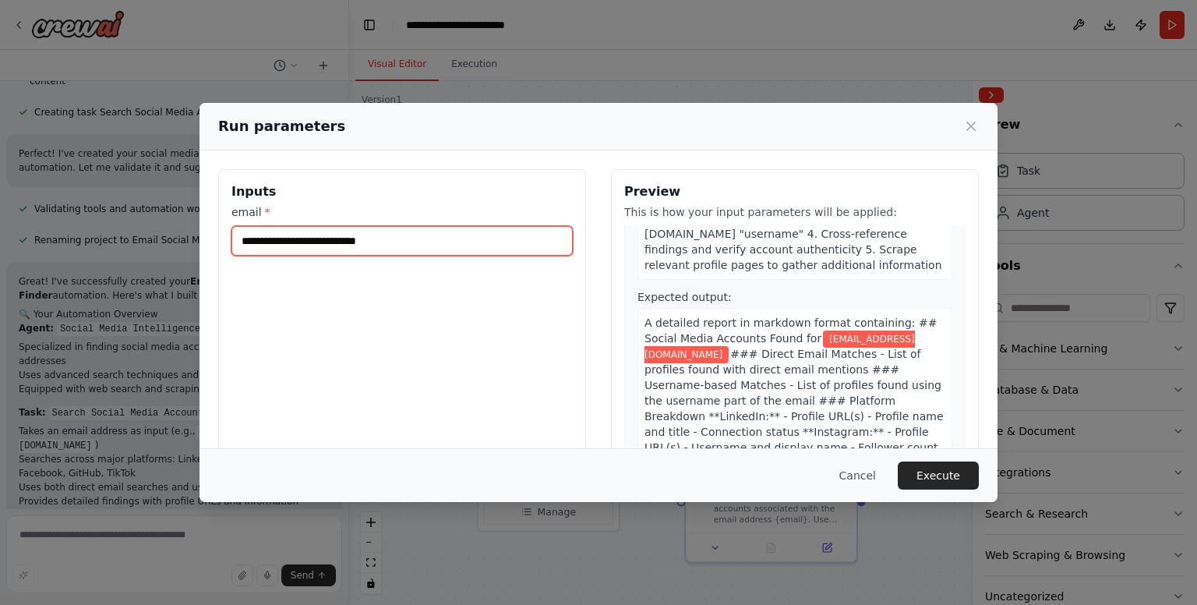
scroll to position [405, 0]
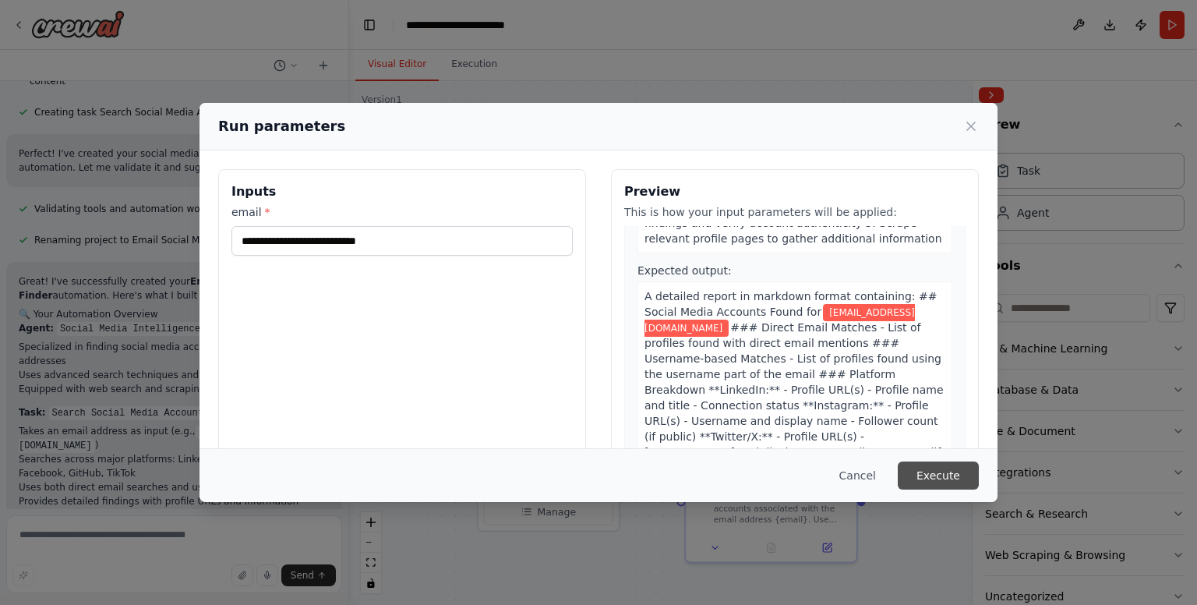
click at [929, 477] on button "Execute" at bounding box center [938, 475] width 81 height 28
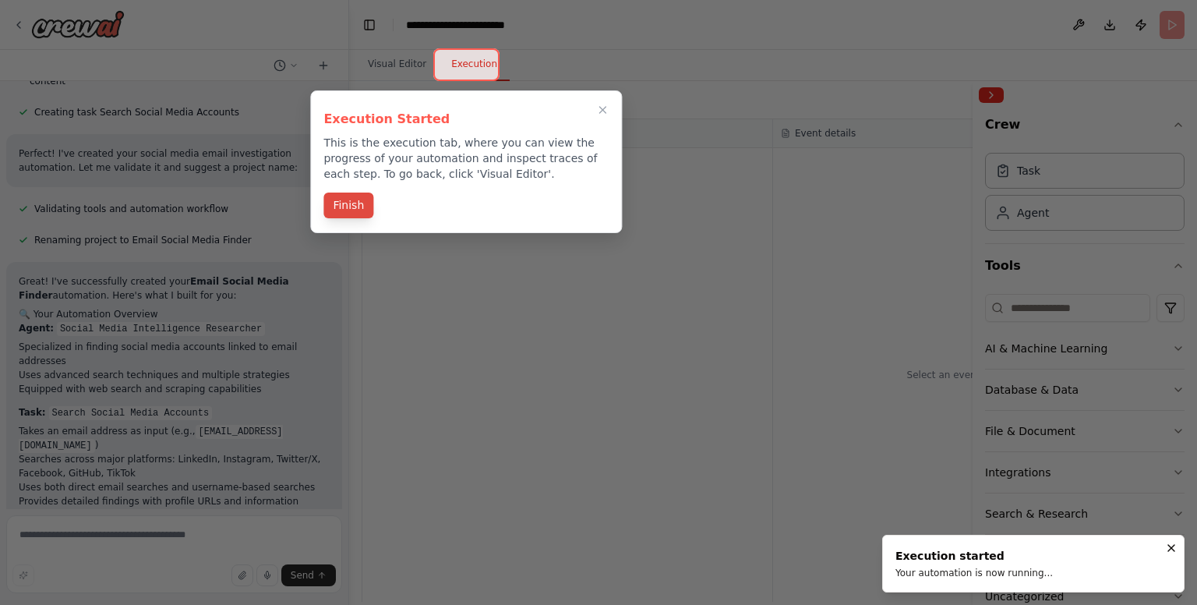
click at [359, 200] on button "Finish" at bounding box center [348, 205] width 50 height 26
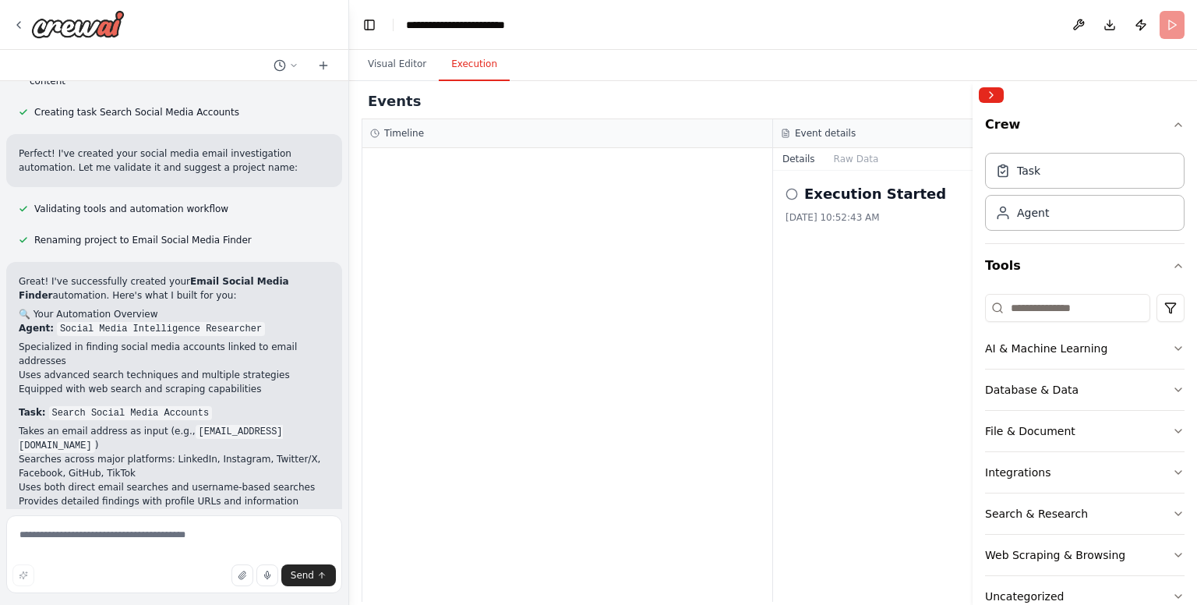
click at [783, 182] on div "Execution Started [DATE] 10:52:43 AM" at bounding box center [978, 386] width 411 height 431
click at [804, 201] on h2 "Execution Started" at bounding box center [875, 194] width 142 height 22
click at [787, 185] on div "Execution Started" at bounding box center [979, 194] width 387 height 22
click at [848, 166] on button "Raw Data" at bounding box center [857, 159] width 64 height 22
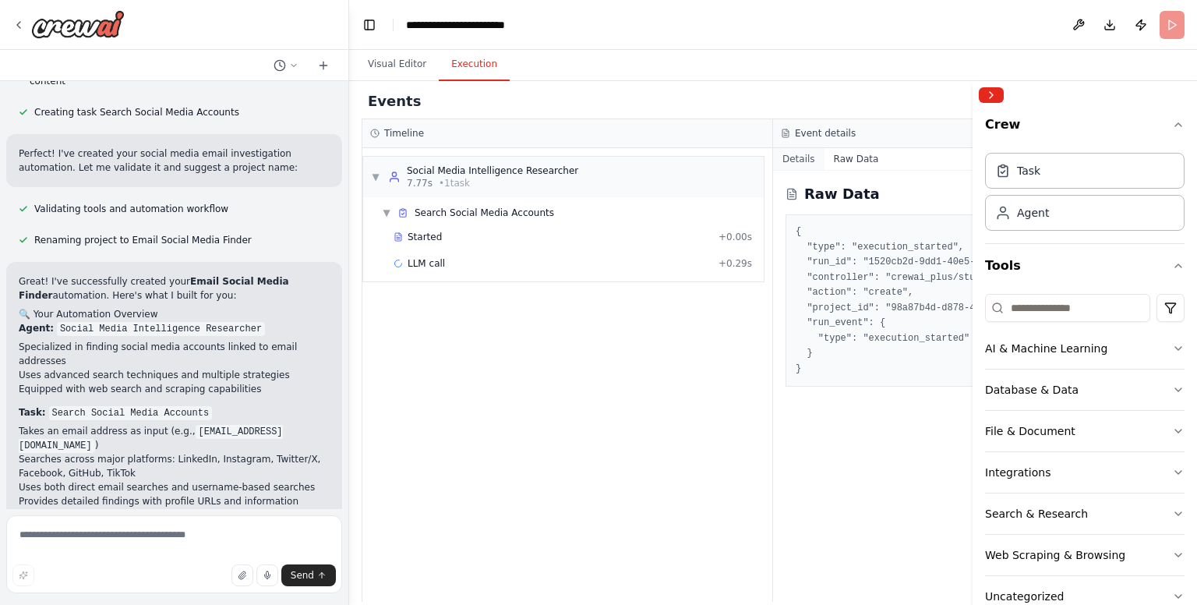
click at [800, 157] on button "Details" at bounding box center [798, 159] width 51 height 22
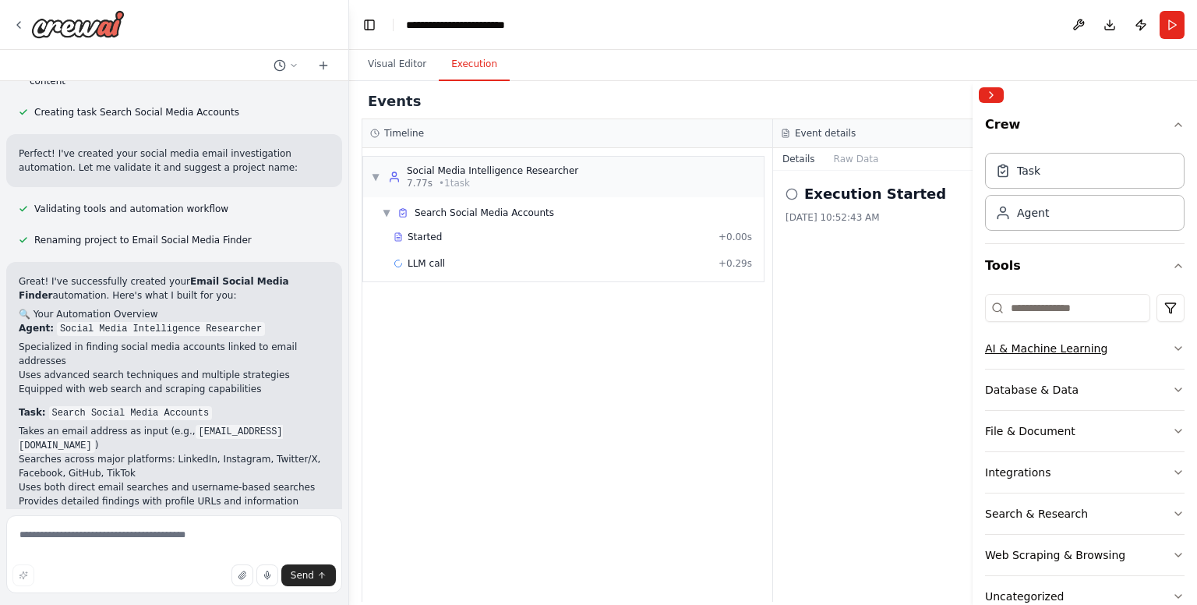
click at [1172, 347] on icon "button" at bounding box center [1178, 348] width 12 height 12
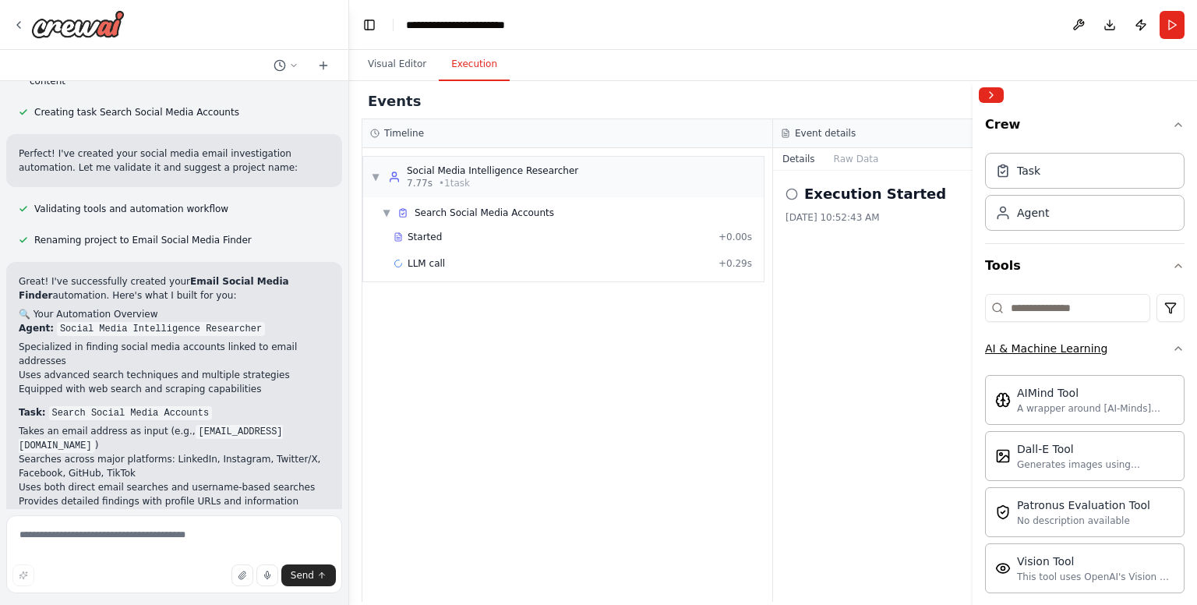
click at [1172, 353] on icon "button" at bounding box center [1178, 348] width 12 height 12
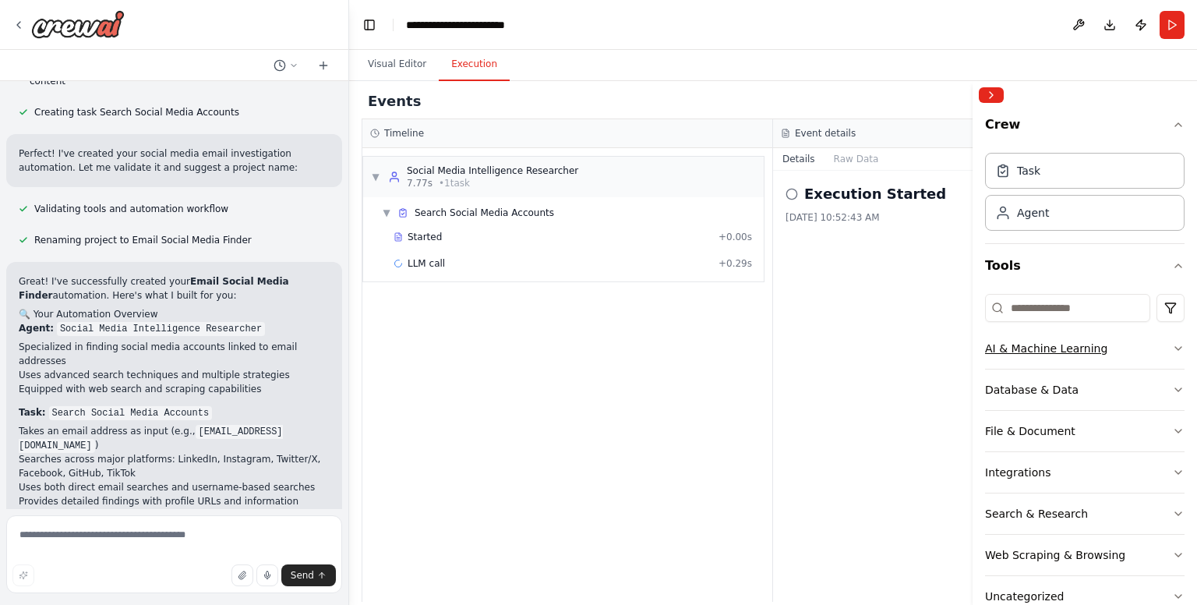
click at [1172, 353] on icon "button" at bounding box center [1178, 348] width 12 height 12
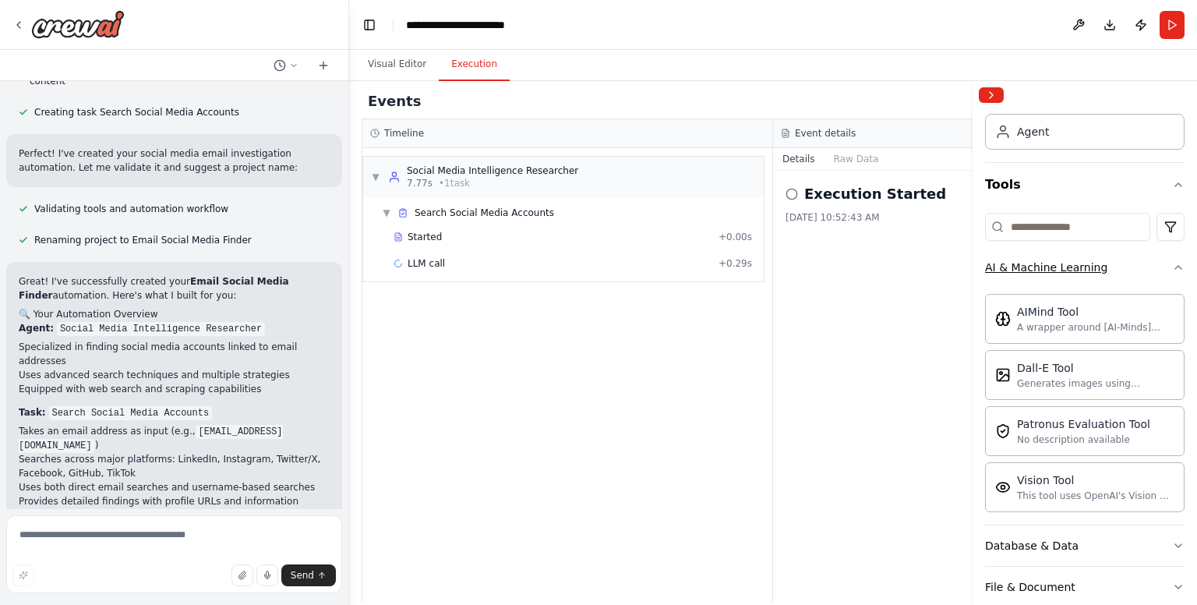
scroll to position [86, 0]
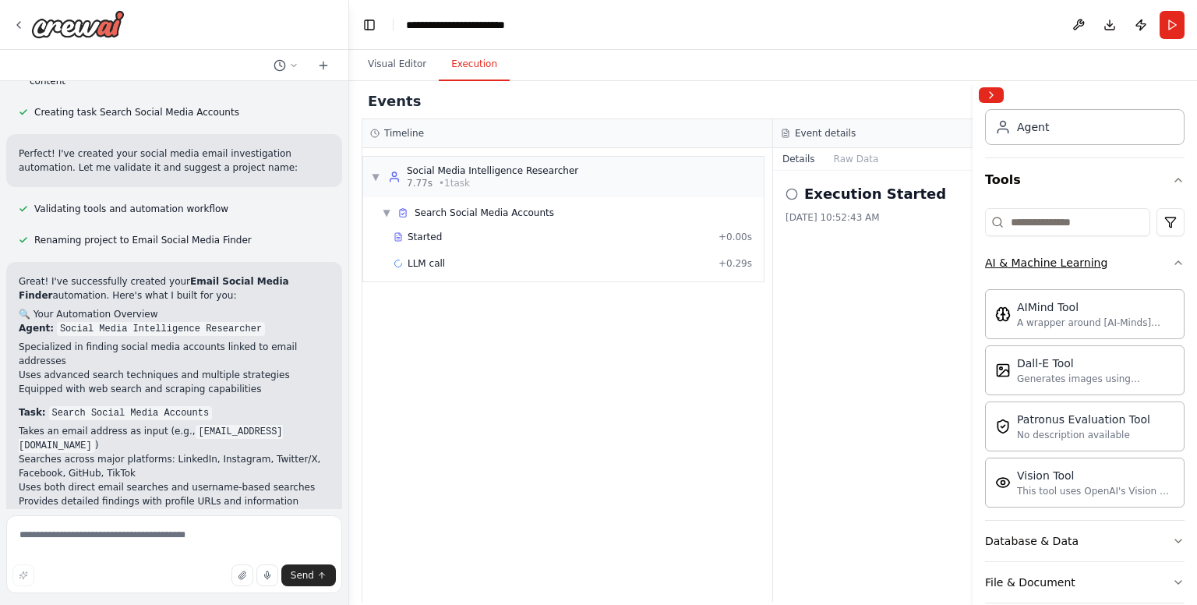
click at [1172, 263] on icon "button" at bounding box center [1178, 262] width 12 height 12
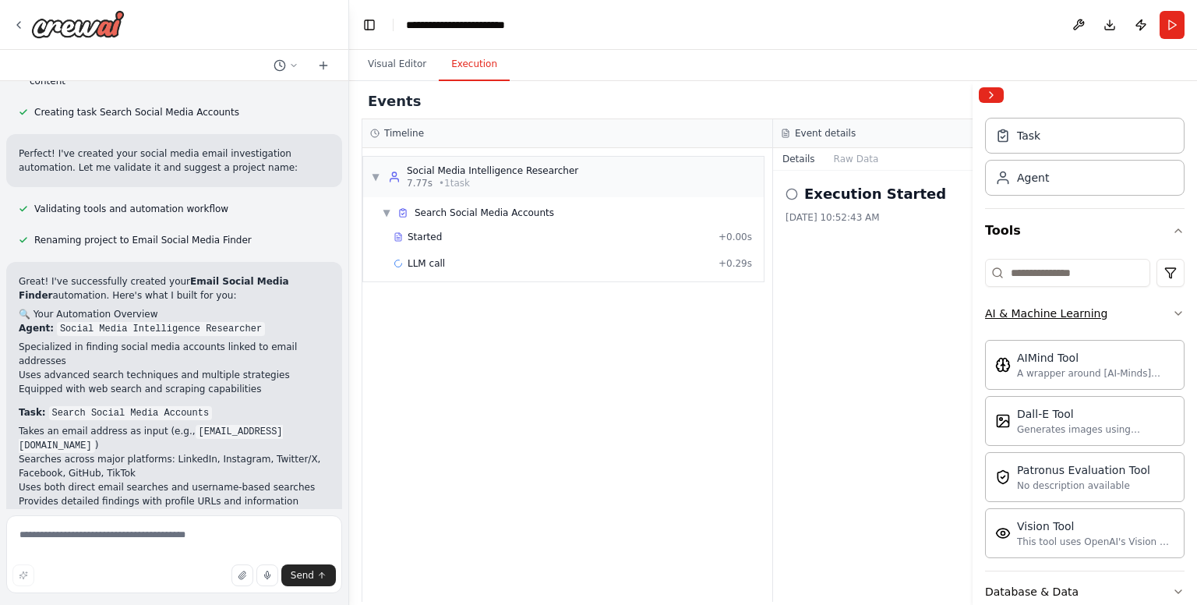
scroll to position [35, 0]
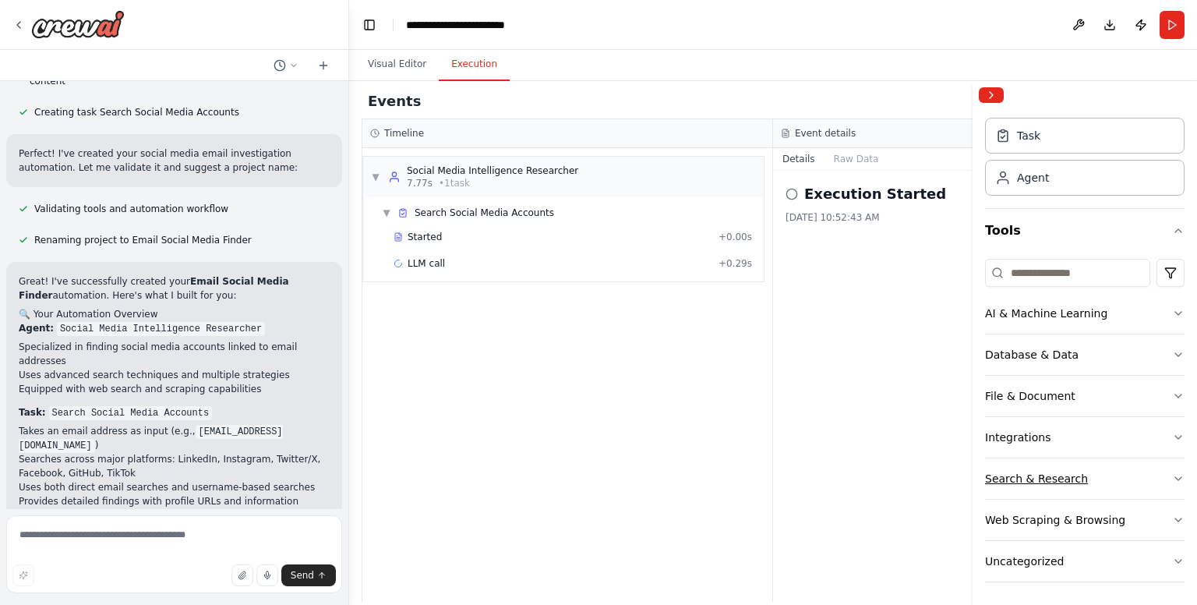
click at [1172, 482] on icon "button" at bounding box center [1178, 478] width 12 height 12
click at [1158, 520] on button "Web Scraping & Browsing" at bounding box center [1085, 520] width 200 height 41
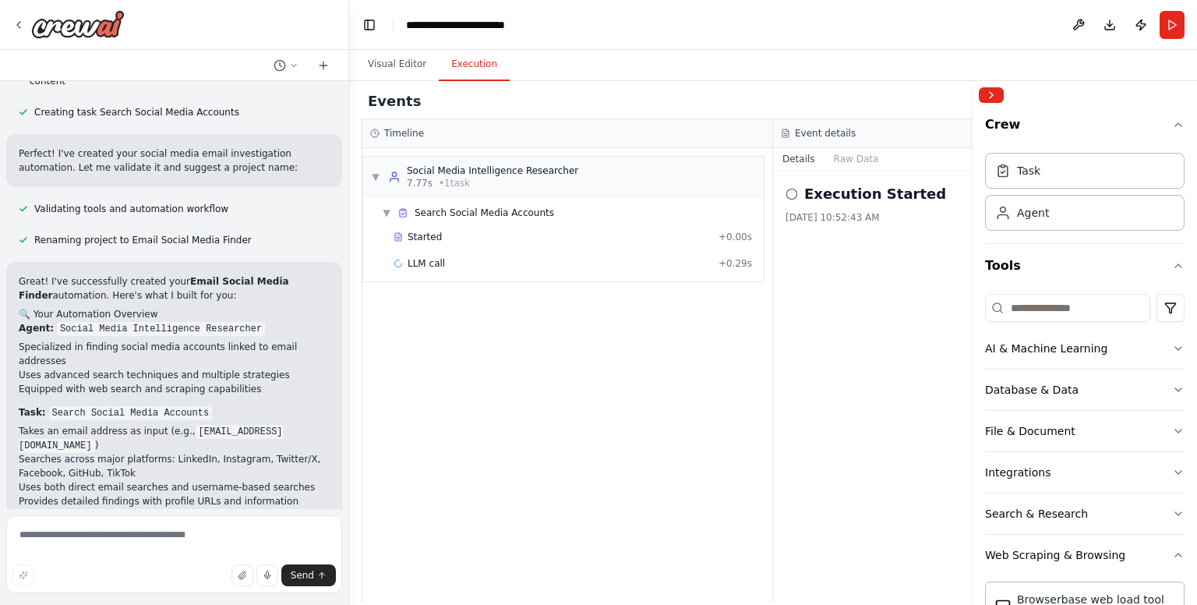
scroll to position [193, 0]
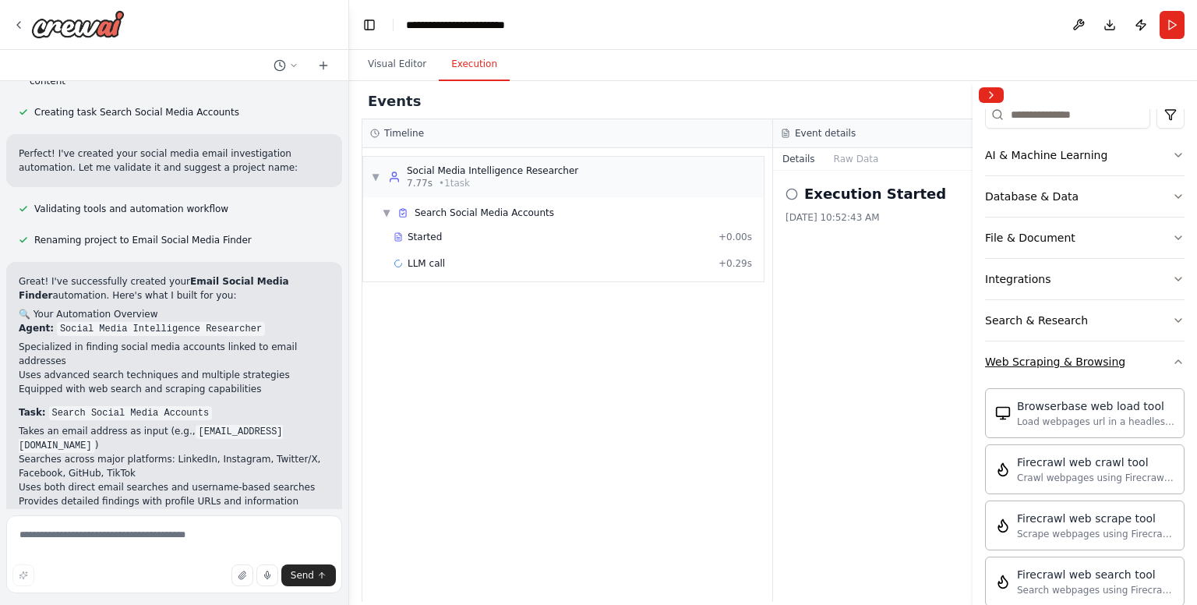
click at [1161, 351] on button "Web Scraping & Browsing" at bounding box center [1085, 361] width 200 height 41
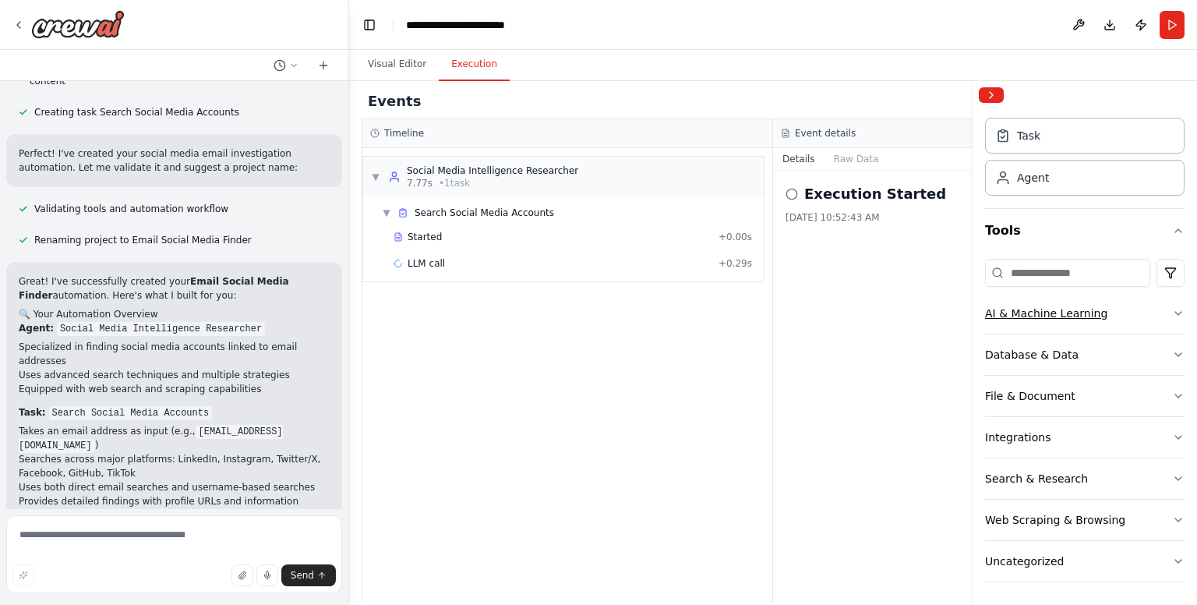
click at [1161, 302] on button "AI & Machine Learning" at bounding box center [1085, 313] width 200 height 41
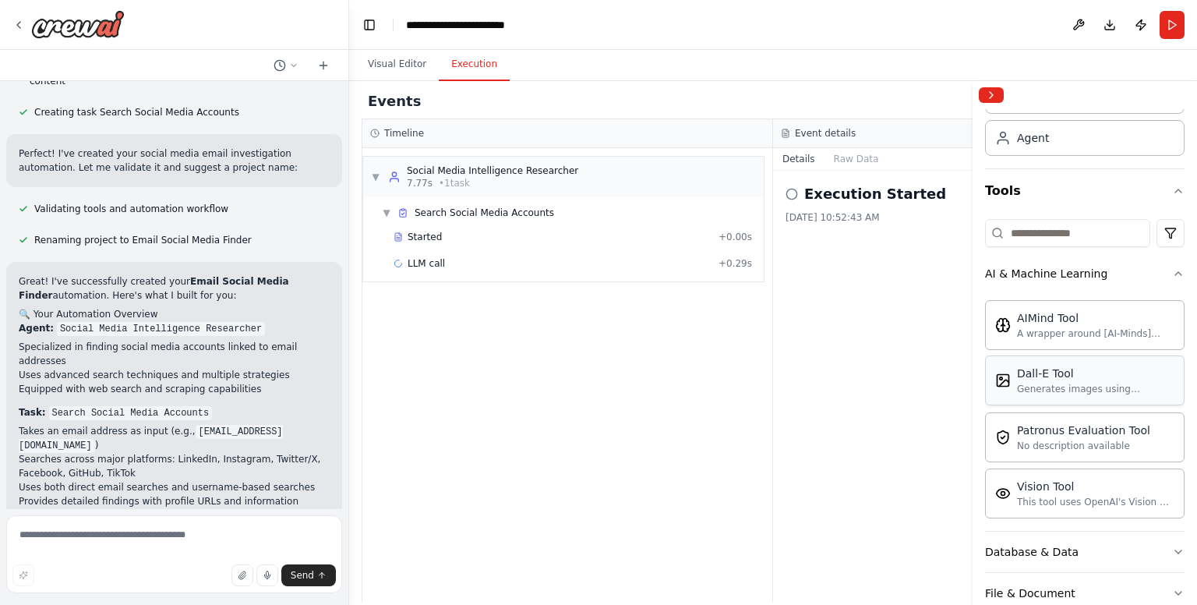
scroll to position [87, 0]
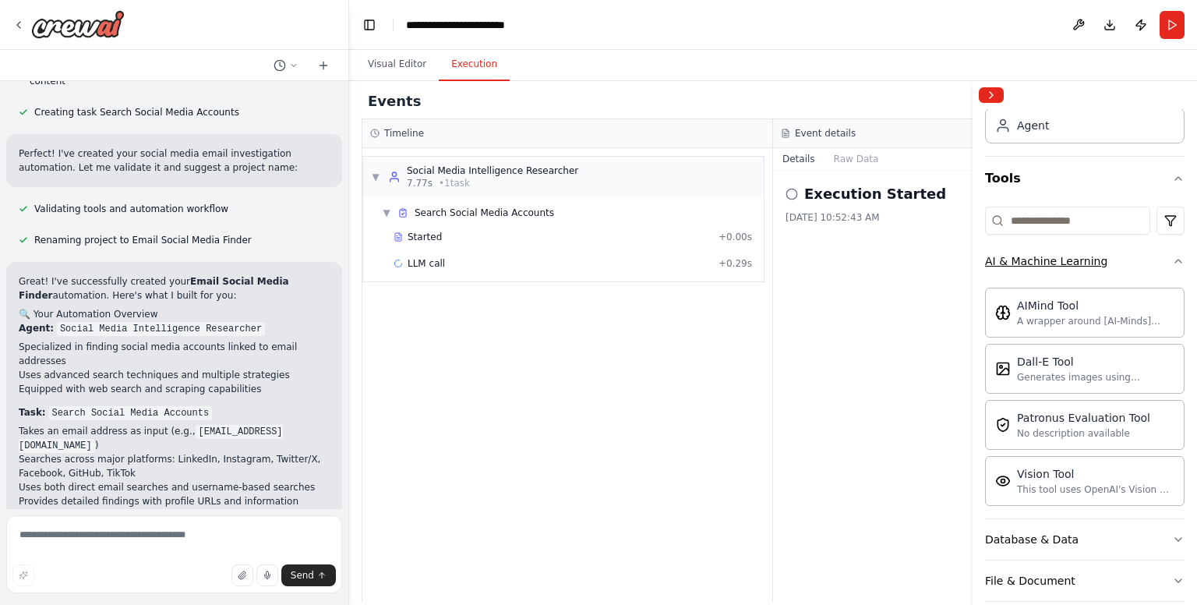
click at [1169, 252] on button "AI & Machine Learning" at bounding box center [1085, 261] width 200 height 41
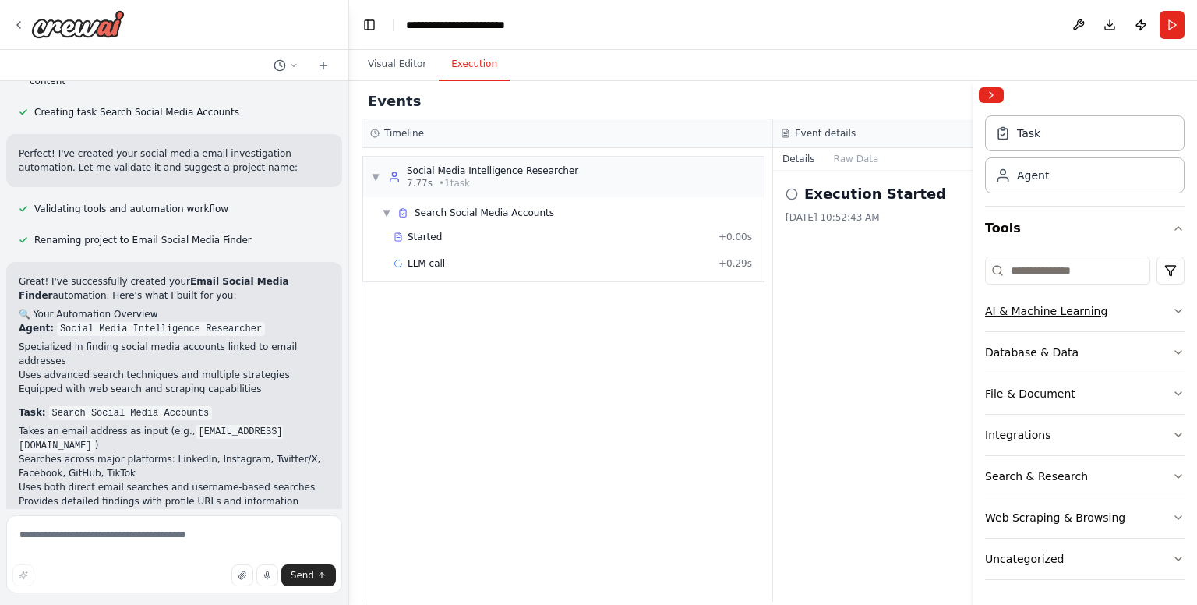
scroll to position [35, 0]
click at [792, 189] on icon at bounding box center [792, 194] width 12 height 12
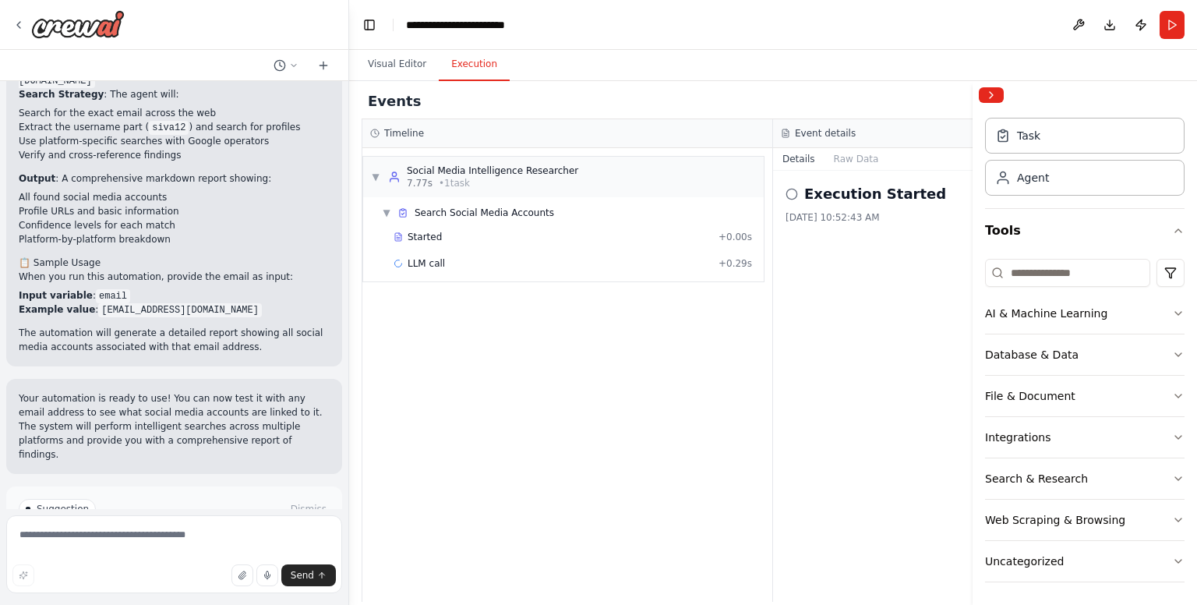
scroll to position [1045, 0]
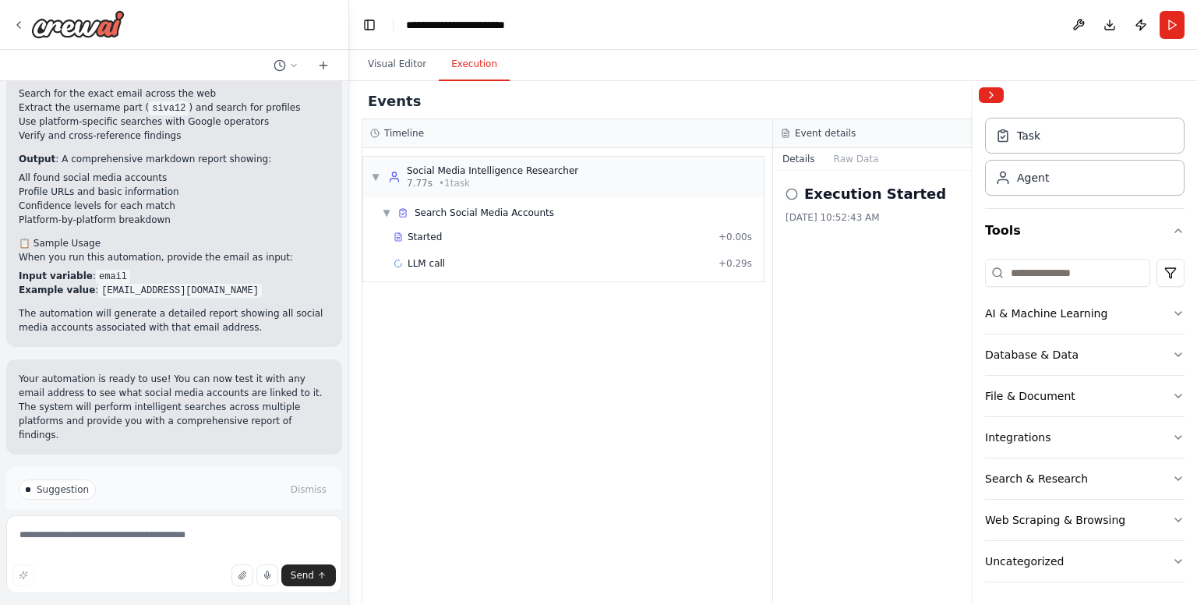
click at [159, 543] on button "Help fix error" at bounding box center [174, 555] width 311 height 25
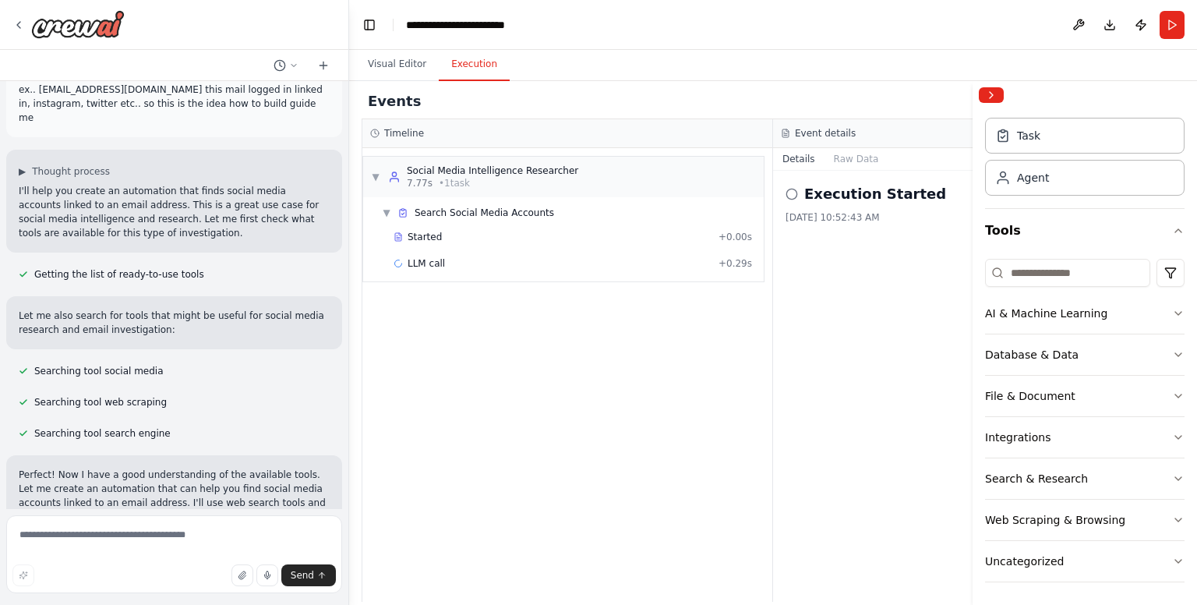
scroll to position [0, 0]
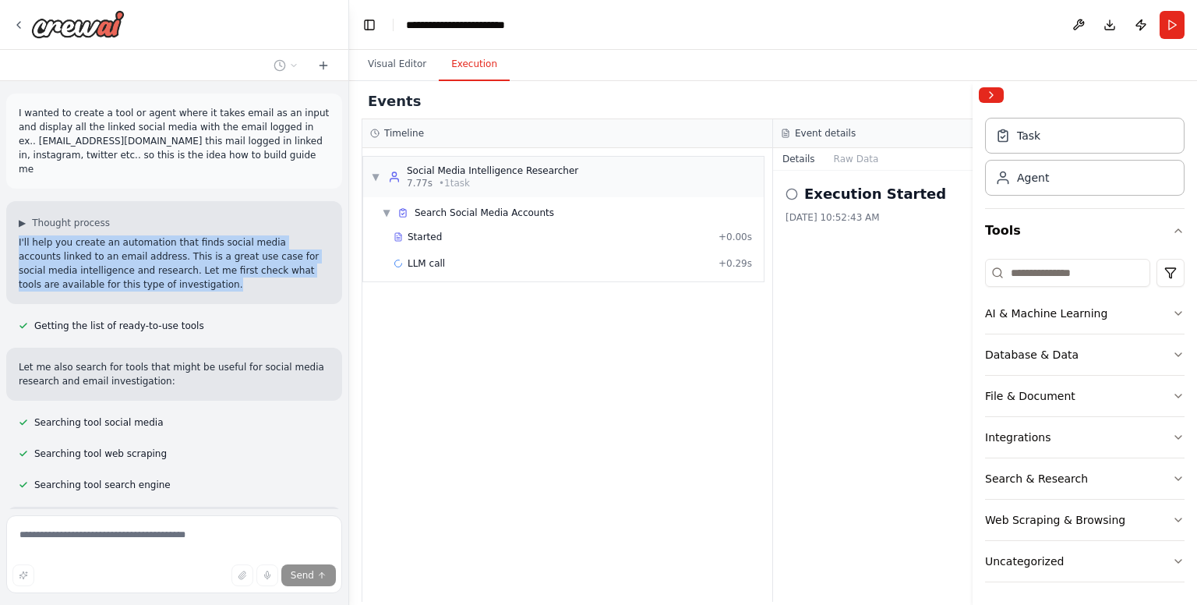
drag, startPoint x: 19, startPoint y: 224, endPoint x: 180, endPoint y: 281, distance: 171.1
click at [180, 281] on div "▶ Thought process I'll help you create an automation that finds social media ac…" at bounding box center [174, 252] width 336 height 103
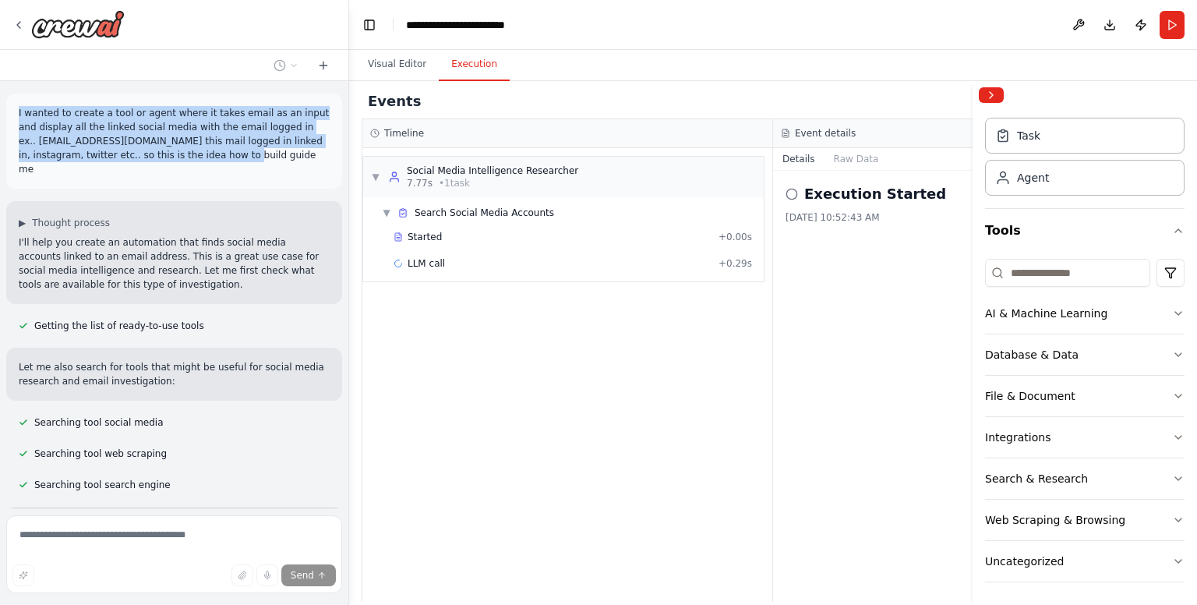
drag, startPoint x: 11, startPoint y: 110, endPoint x: 186, endPoint y: 168, distance: 184.6
click at [186, 168] on div "I wanted to create a tool or agent where it takes email as an input and display…" at bounding box center [174, 141] width 336 height 95
copy p "I wanted to create a tool or agent where it takes email as an input and display…"
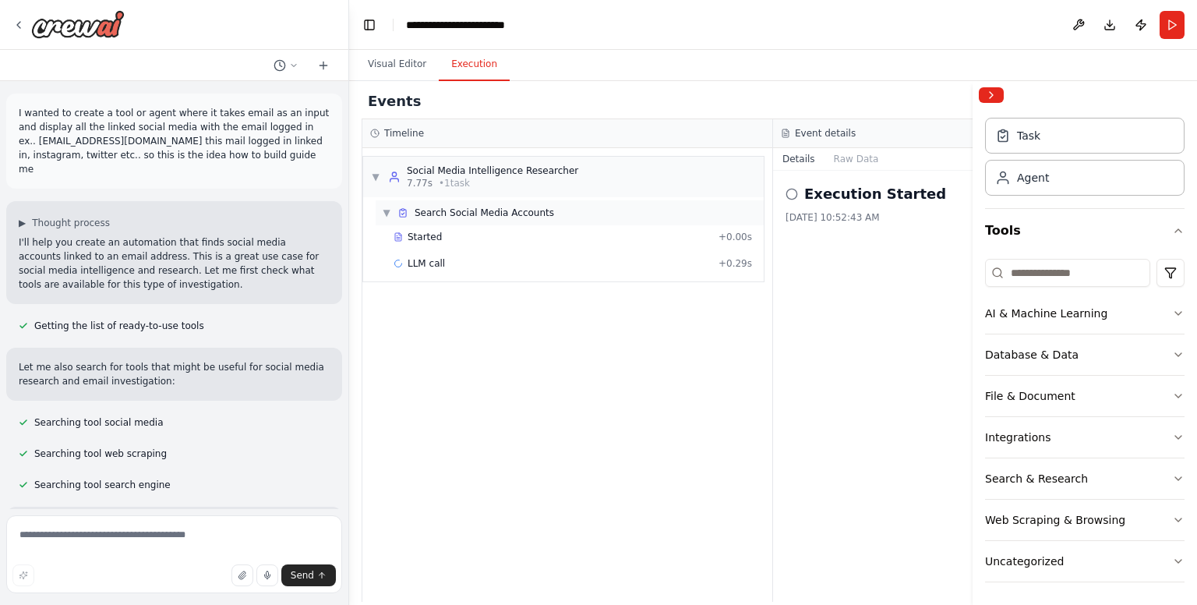
click at [387, 209] on span "▼" at bounding box center [386, 213] width 9 height 12
click at [480, 220] on div "▶ Search Social Media Accounts" at bounding box center [570, 212] width 388 height 25
